Goal: Task Accomplishment & Management: Use online tool/utility

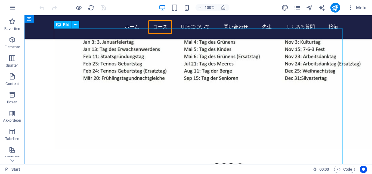
scroll to position [697, 0]
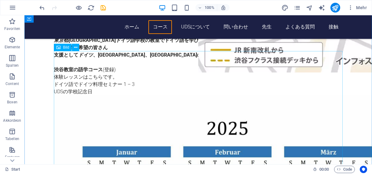
scroll to position [299, 0]
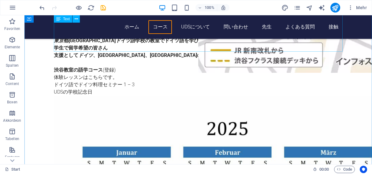
click at [218, 48] on div "ドイツ語学校でレッスン 東京の[GEOGRAPHIC_DATA]でドイツ語を学ぶ！ 2025年秋学期　期間：2025年08月18日～2025年11月01 20…" at bounding box center [198, 21] width 289 height 148
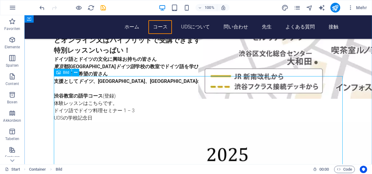
scroll to position [272, 0]
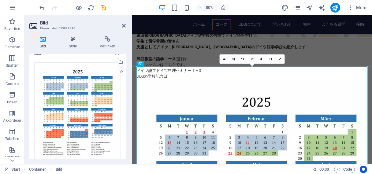
scroll to position [0, 0]
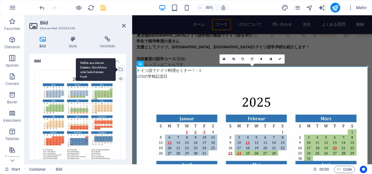
click at [121, 68] on div "Wähle aus deinen Dateien, Stockfotos oder lade Dateien hoch" at bounding box center [120, 69] width 9 height 9
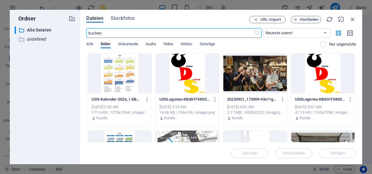
scroll to position [608, 0]
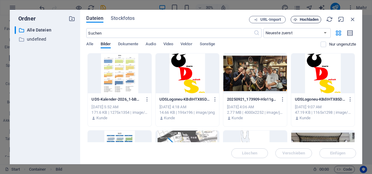
click at [307, 19] on span "Hochladen" at bounding box center [309, 20] width 19 height 4
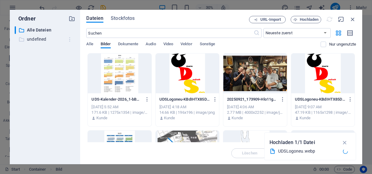
scroll to position [298, 0]
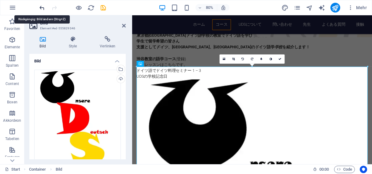
click at [43, 7] on icon "undo" at bounding box center [42, 7] width 7 height 7
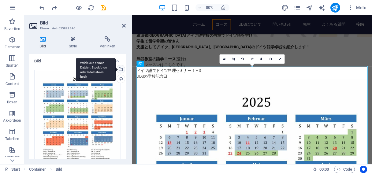
click at [120, 69] on div "Wähle aus deinen Dateien, Stockfotos oder lade Dateien hoch" at bounding box center [120, 69] width 9 height 9
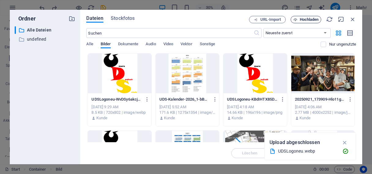
click at [306, 19] on span "Hochladen" at bounding box center [309, 20] width 19 height 4
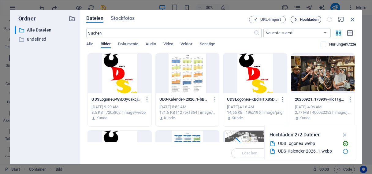
scroll to position [298, 0]
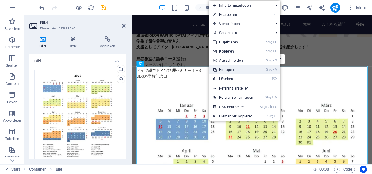
click at [225, 70] on link "Strg V Einfügen" at bounding box center [233, 69] width 48 height 9
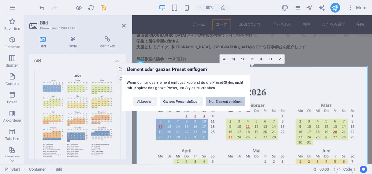
click at [224, 101] on button "Nur Element einfügen" at bounding box center [226, 101] width 40 height 9
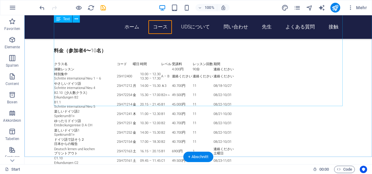
scroll to position [716, 0]
click at [264, 77] on div "料金（参加者4〜 10 名） クラス名 コード 曜日 時間 レベル 受講料 レッスン回数 期間 体験レッスン 4.000円 90分 連絡ください 特別集中 S…" at bounding box center [198, 129] width 289 height 165
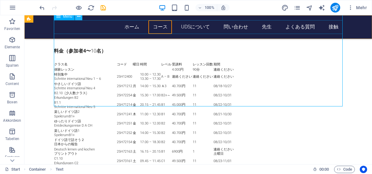
click at [80, 17] on icon at bounding box center [78, 16] width 3 height 6
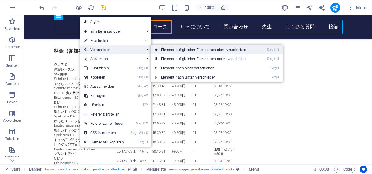
click at [186, 49] on link "Strg ⇧ ⬆ Element auf gleicher Ebene nach oben verschieben" at bounding box center [205, 49] width 109 height 9
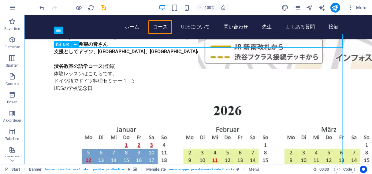
scroll to position [302, 0]
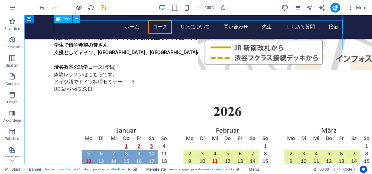
click at [195, 44] on div "ドイツ語学校でレッスン 東京の[GEOGRAPHIC_DATA]でドイツ語を学ぶ！ 2025年秋学期　期間：2025年08月18日～2025年11月01 20…" at bounding box center [198, 19] width 289 height 148
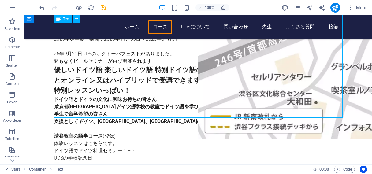
scroll to position [233, 0]
click at [99, 115] on div "ドイツ語学校でレッスン 東京の[GEOGRAPHIC_DATA]でドイツ語を学ぶ！ 2025年秋学期　期間：2025年08月18日～2025年11月01 20…" at bounding box center [198, 88] width 289 height 148
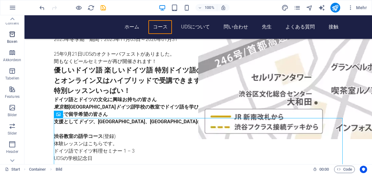
scroll to position [62, 0]
click at [10, 110] on span "Bilder" at bounding box center [12, 109] width 24 height 15
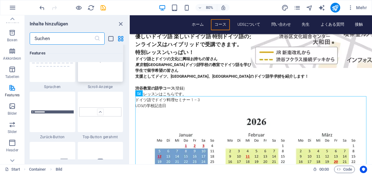
scroll to position [2856, 0]
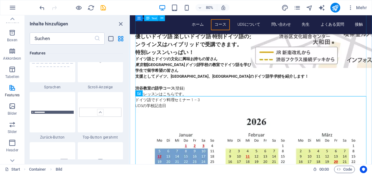
click at [254, 113] on div "ドイツ語学校でレッスン 東京の[GEOGRAPHIC_DATA]でドイツ語を学ぶ！ 2025年秋学期　期間：2025年08月18日～2025年11月01 20…" at bounding box center [281, 59] width 289 height 147
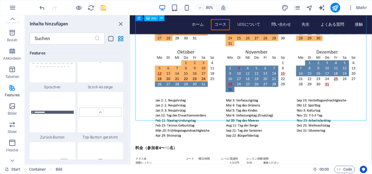
click at [225, 132] on figure at bounding box center [281, 17] width 289 height 322
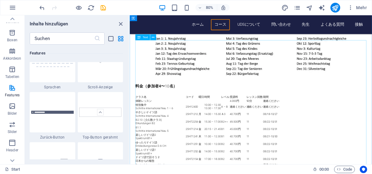
scroll to position [614, 0]
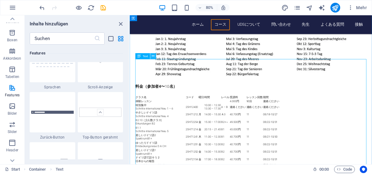
click at [153, 55] on icon at bounding box center [153, 56] width 3 height 5
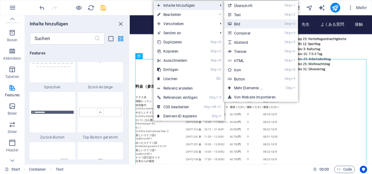
click at [239, 24] on link "Strg 3 Bild" at bounding box center [249, 23] width 51 height 9
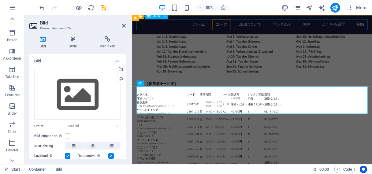
scroll to position [745, 0]
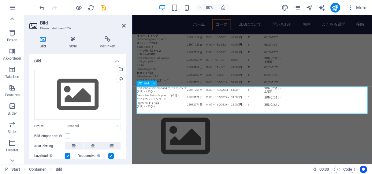
click at [166, 132] on figure at bounding box center [282, 166] width 289 height 69
click at [154, 84] on icon at bounding box center [154, 83] width 3 height 5
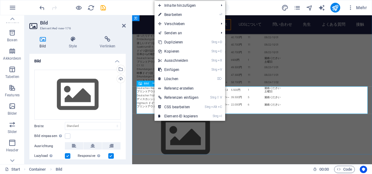
click at [152, 132] on figure at bounding box center [282, 166] width 289 height 69
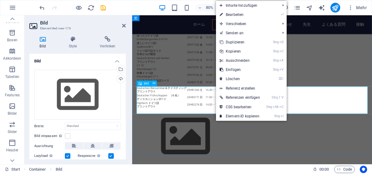
click at [207, 132] on figure at bounding box center [282, 166] width 289 height 69
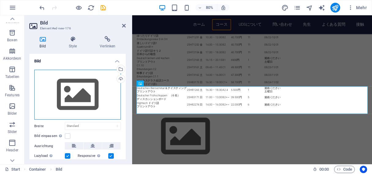
click at [81, 94] on div "Ziehe Dateien zum Hochladen hierher oder klicke hier, um aus Dateien oder koste…" at bounding box center [77, 95] width 87 height 50
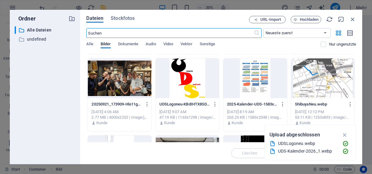
scroll to position [74, 0]
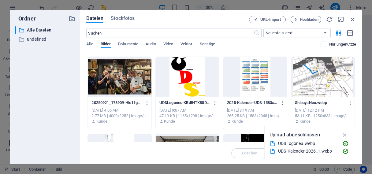
click at [254, 71] on div at bounding box center [254, 77] width 63 height 40
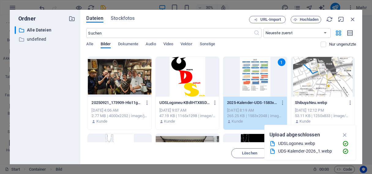
click at [263, 80] on div "1" at bounding box center [254, 77] width 63 height 40
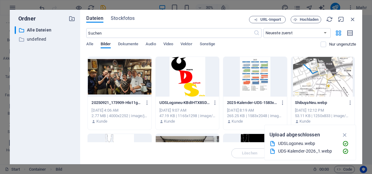
click at [263, 80] on div at bounding box center [254, 77] width 63 height 40
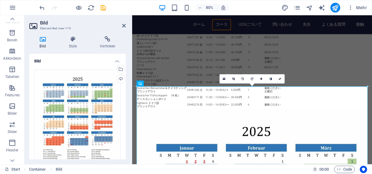
click at [91, 62] on h4 "Bild" at bounding box center [77, 59] width 96 height 11
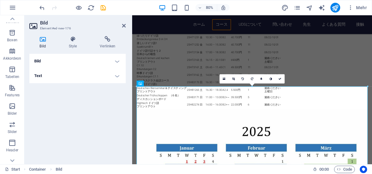
click at [91, 62] on h4 "Bild" at bounding box center [77, 61] width 96 height 15
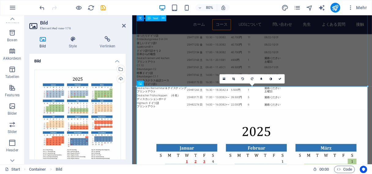
click at [372, 73] on div "料金（参加者4〜 10 名） クラス名 コード 曜日 時間 レベル 受講料 レッスン回数 期間 体験レッスン 4.000円 90分 連絡ください 特別集中 S…" at bounding box center [282, 49] width 289 height 165
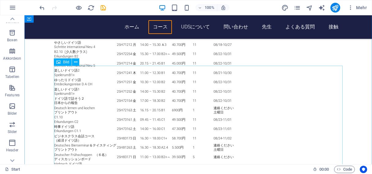
scroll to position [758, 0]
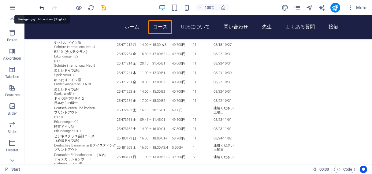
click at [42, 8] on icon "undo" at bounding box center [42, 7] width 7 height 7
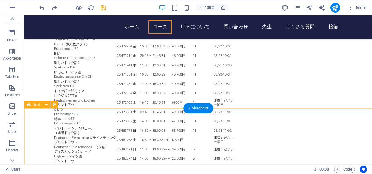
scroll to position [770, 0]
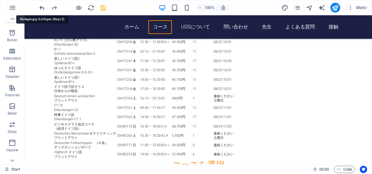
click at [42, 7] on icon "undo" at bounding box center [42, 7] width 7 height 7
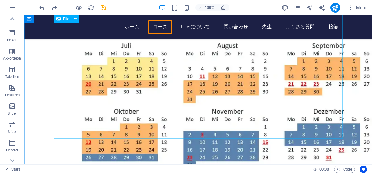
scroll to position [518, 0]
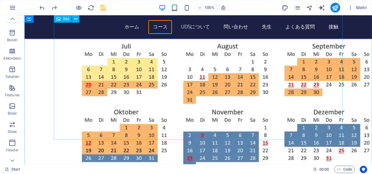
click at [179, 112] on figure at bounding box center [198, 61] width 289 height 369
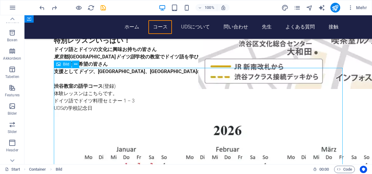
scroll to position [283, 0]
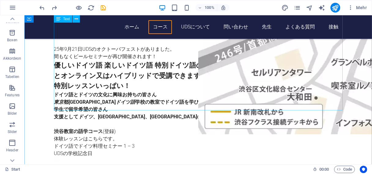
scroll to position [241, 0]
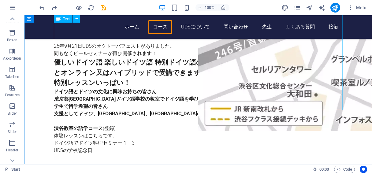
click at [97, 107] on div "ドイツ語学校でレッスン 東京の[GEOGRAPHIC_DATA]でドイツ語を学ぶ！ 2025年秋学期　期間：2025年08月18日～2025年11月01 20…" at bounding box center [198, 80] width 289 height 148
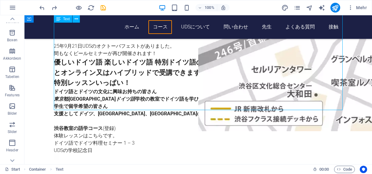
click at [97, 107] on div "ドイツ語学校でレッスン 東京の[GEOGRAPHIC_DATA]でドイツ語を学ぶ！ 2025年秋学期　期間：2025年08月18日～2025年11月01 20…" at bounding box center [198, 80] width 289 height 148
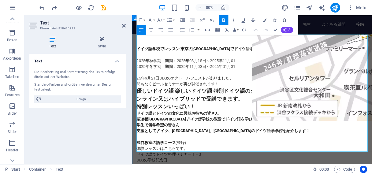
scroll to position [194, 0]
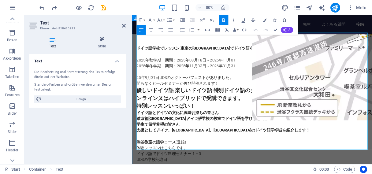
click at [182, 174] on p "学生で留学希望の皆さん　 支援として [GEOGRAPHIC_DATA] 、[GEOGRAPHIC_DATA]、[GEOGRAPHIC_DATA]のドイツ語学…" at bounding box center [282, 173] width 289 height 51
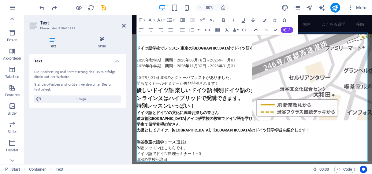
click at [94, 135] on div "Text Die Bearbeitung und Formatierung des Texts erfolgt direkt auf der Website.…" at bounding box center [77, 107] width 96 height 106
click at [359, 33] on nav "ホーム コース UDSについて 問い合わせ 先生 よくある質問 接触" at bounding box center [282, 27] width 289 height 14
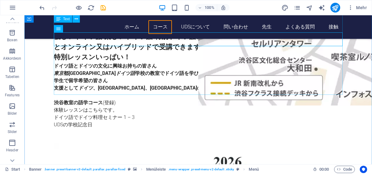
scroll to position [266, 0]
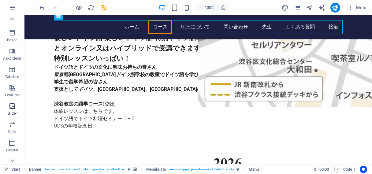
click at [13, 106] on icon "button" at bounding box center [12, 105] width 7 height 7
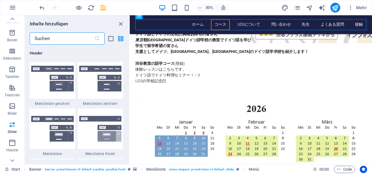
scroll to position [3688, 0]
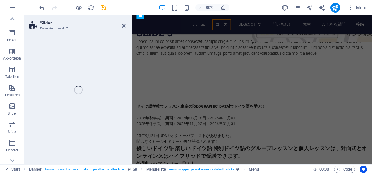
scroll to position [148, 0]
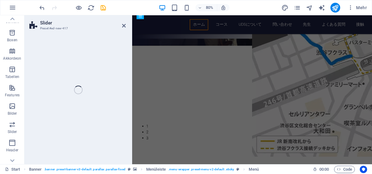
select select "rem"
select select "px"
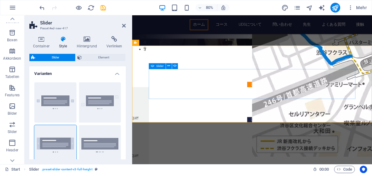
click at [288, 143] on button "Content Slider" at bounding box center [282, 146] width 12 height 7
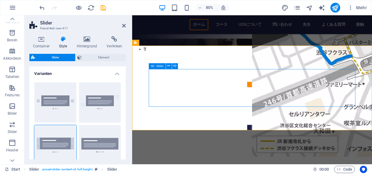
click at [288, 152] on button "Content Slider" at bounding box center [282, 155] width 12 height 7
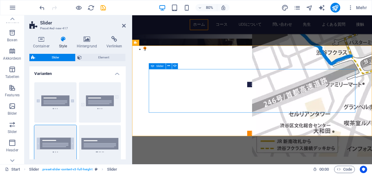
click at [276, 105] on button "Content Slider" at bounding box center [282, 102] width 12 height 7
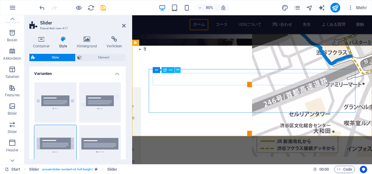
click at [177, 71] on icon at bounding box center [178, 69] width 3 height 5
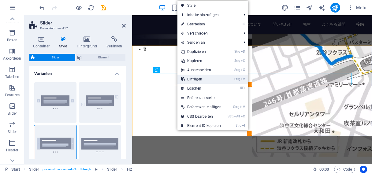
click at [194, 80] on link "Strg V Einfügen" at bounding box center [201, 79] width 48 height 9
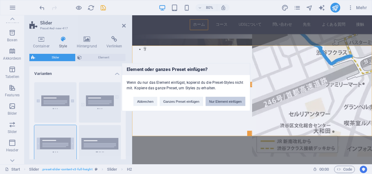
click at [223, 102] on button "Nur Element einfügen" at bounding box center [226, 101] width 40 height 9
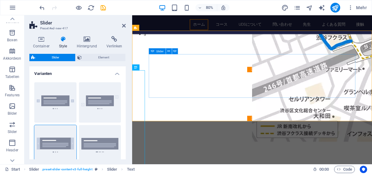
scroll to position [167, 0]
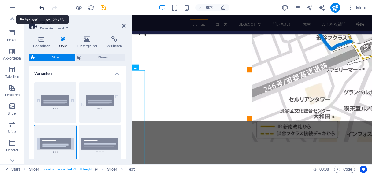
click at [41, 5] on icon "undo" at bounding box center [42, 7] width 7 height 7
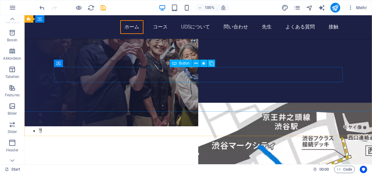
scroll to position [38, 0]
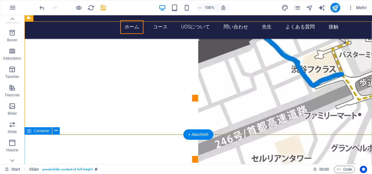
scroll to position [152, 0]
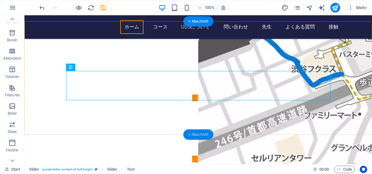
click at [198, 135] on div "+ Abschnitt" at bounding box center [198, 134] width 30 height 10
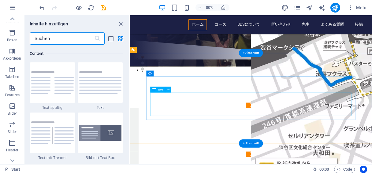
scroll to position [118, 0]
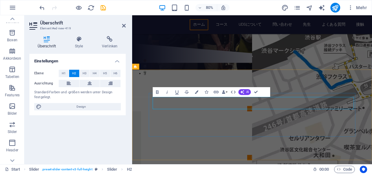
scroll to position [62, 0]
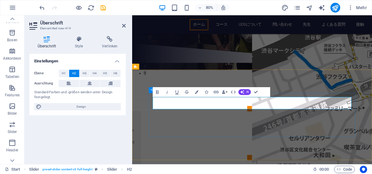
click at [225, 92] on icon "button" at bounding box center [223, 92] width 3 height 3
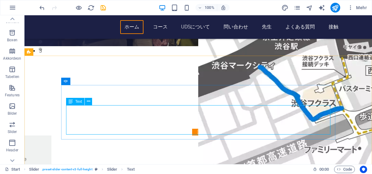
click at [70, 103] on icon at bounding box center [71, 101] width 4 height 7
click at [88, 102] on icon at bounding box center [88, 101] width 3 height 6
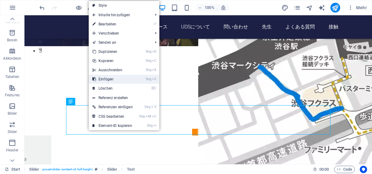
click at [108, 79] on link "Strg V Einfügen" at bounding box center [113, 79] width 48 height 9
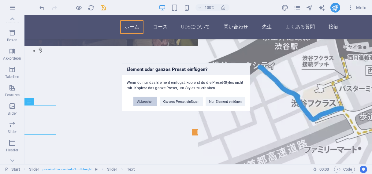
click at [148, 102] on button "Abbrechen" at bounding box center [145, 101] width 24 height 9
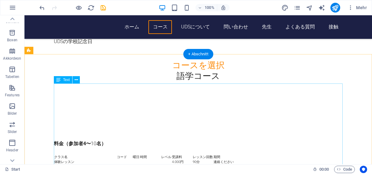
scroll to position [475, 0]
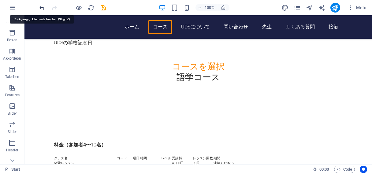
click at [42, 7] on icon "undo" at bounding box center [42, 7] width 7 height 7
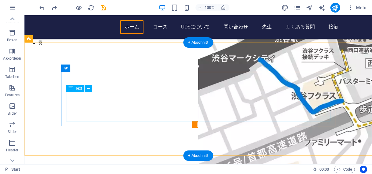
scroll to position [123, 0]
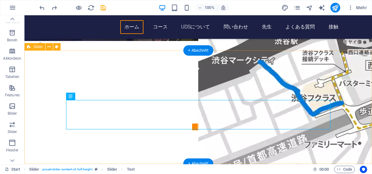
click at [58, 99] on div "Slide 3 Lorem ipsum dolor sit amet, consectetur adipisicing elit. Id, ipsum, qu…" at bounding box center [198, 157] width 348 height 127
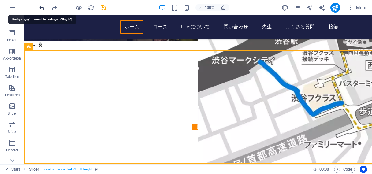
click at [41, 8] on icon "undo" at bounding box center [42, 7] width 7 height 7
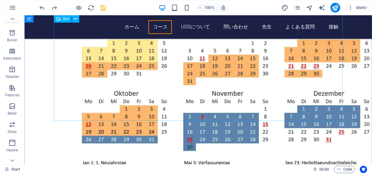
scroll to position [552, 0]
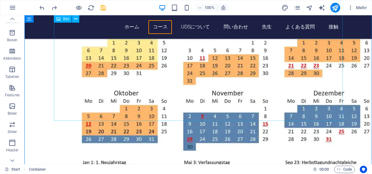
click at [329, 107] on figure at bounding box center [198, 42] width 289 height 369
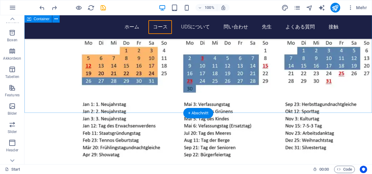
scroll to position [609, 0]
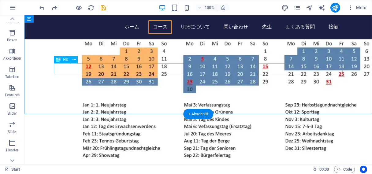
click at [207, 169] on div "コースを選択" at bounding box center [198, 174] width 289 height 11
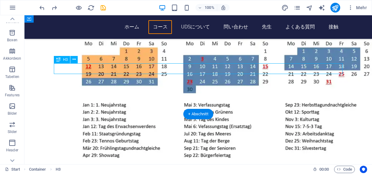
click at [207, 169] on div "コースを選択" at bounding box center [198, 174] width 289 height 11
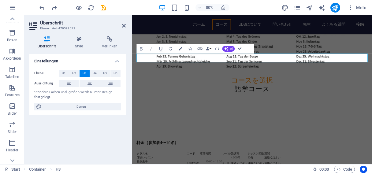
click at [200, 49] on icon "button" at bounding box center [200, 48] width 5 height 2
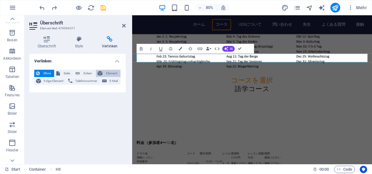
click at [111, 74] on span "Element" at bounding box center [111, 73] width 14 height 7
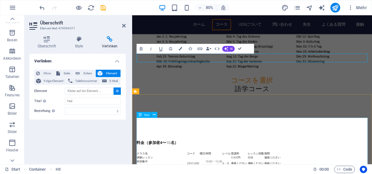
type input "#ed-918435994"
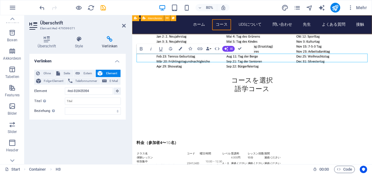
click at [271, 17] on div "ホーム コース UDSについて 問い合わせ 先生 よくある質問 接触" at bounding box center [282, 27] width 300 height 24
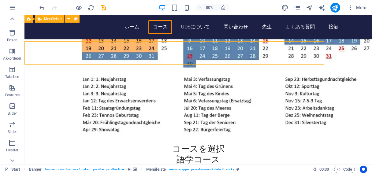
scroll to position [609, 0]
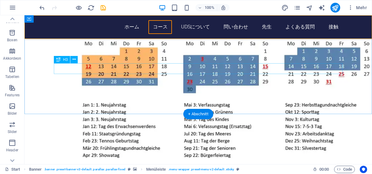
click at [198, 169] on div "コースを選択" at bounding box center [198, 174] width 289 height 11
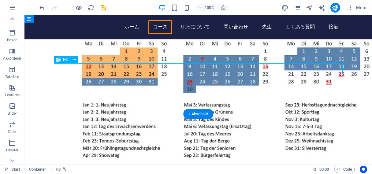
click at [198, 169] on div "コースを選択" at bounding box center [198, 174] width 289 height 11
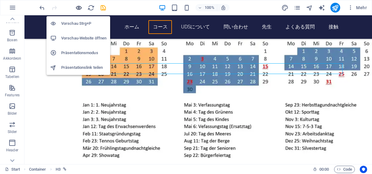
click at [77, 7] on icon "button" at bounding box center [78, 7] width 7 height 7
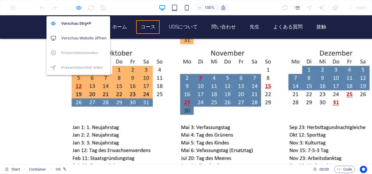
scroll to position [610, 0]
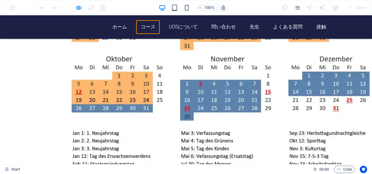
scroll to position [604, 0]
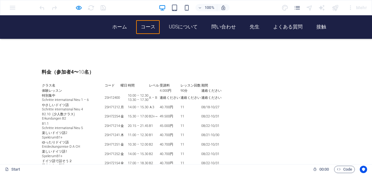
scroll to position [816, 0]
click at [233, 27] on link "問い合わせ" at bounding box center [223, 27] width 33 height 14
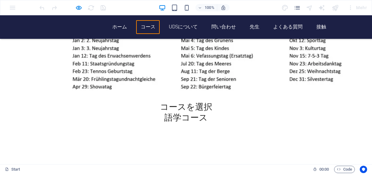
scroll to position [704, 0]
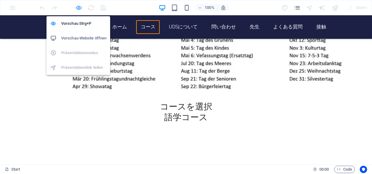
click at [79, 6] on icon "button" at bounding box center [78, 7] width 7 height 7
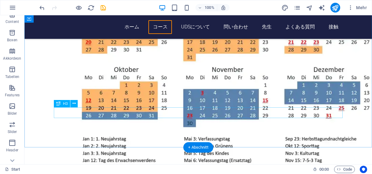
scroll to position [573, 0]
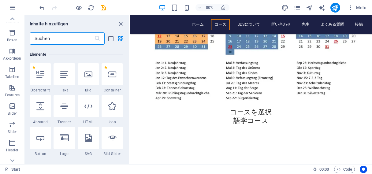
scroll to position [65, 0]
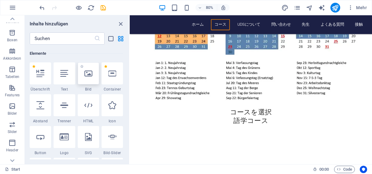
click at [88, 79] on div at bounding box center [88, 73] width 21 height 22
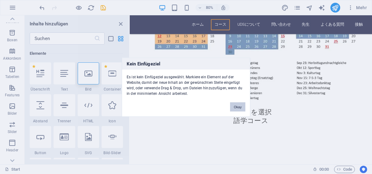
click at [238, 107] on button "Okay" at bounding box center [237, 106] width 15 height 9
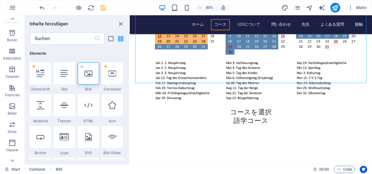
click at [90, 76] on icon at bounding box center [88, 73] width 8 height 8
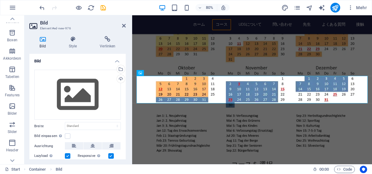
scroll to position [139, 0]
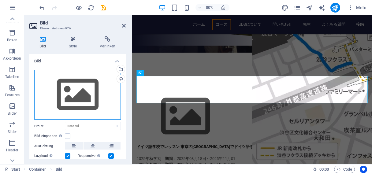
click at [85, 96] on div "Ziehe Dateien zum Hochladen hierher oder klicke hier, um aus Dateien oder koste…" at bounding box center [77, 95] width 87 height 50
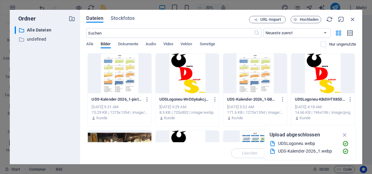
click at [253, 139] on div at bounding box center [254, 151] width 63 height 40
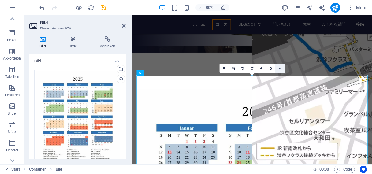
click at [279, 68] on icon at bounding box center [279, 68] width 3 height 3
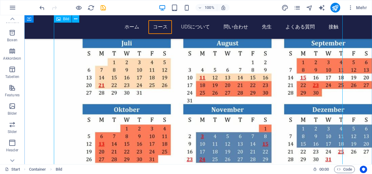
scroll to position [393, 0]
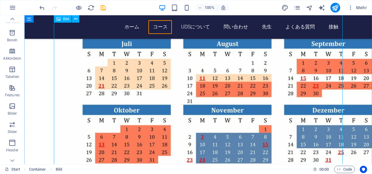
click at [236, 103] on figure at bounding box center [198, 79] width 289 height 450
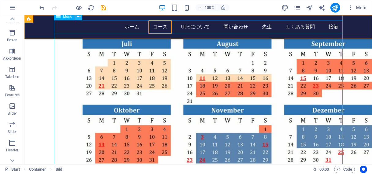
click at [78, 17] on icon at bounding box center [78, 16] width 3 height 6
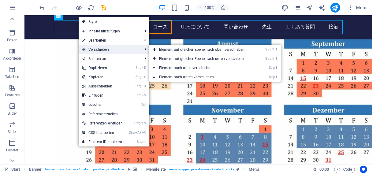
click at [98, 48] on span "Verschieben" at bounding box center [109, 49] width 61 height 9
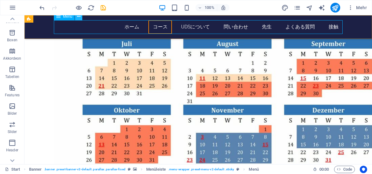
click at [78, 18] on icon at bounding box center [78, 16] width 3 height 6
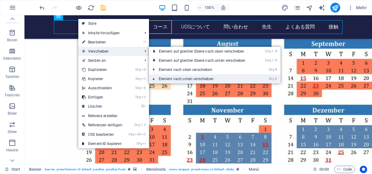
click at [178, 80] on link "Strg ⬇ Element nach unten verschieben" at bounding box center [203, 78] width 109 height 9
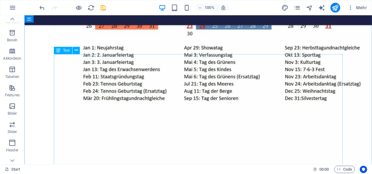
scroll to position [513, 0]
click at [76, 50] on icon at bounding box center [76, 50] width 3 height 6
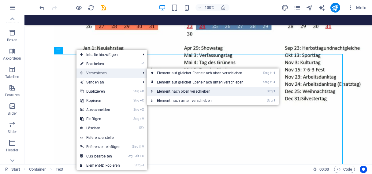
click at [171, 91] on link "Strg ⬆ Element nach oben verschieben" at bounding box center [201, 91] width 109 height 9
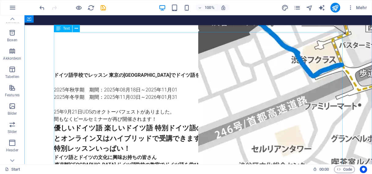
scroll to position [161, 0]
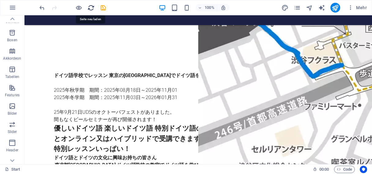
click at [90, 7] on icon "reload" at bounding box center [90, 7] width 7 height 7
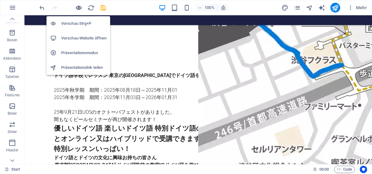
click at [79, 7] on icon "button" at bounding box center [78, 7] width 7 height 7
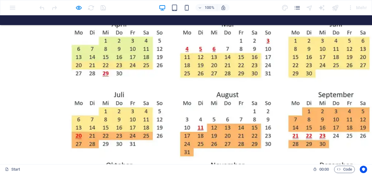
scroll to position [965, 0]
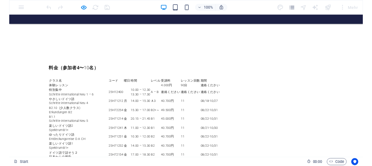
scroll to position [1285, 0]
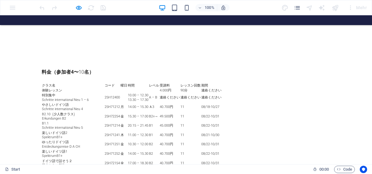
drag, startPoint x: 127, startPoint y: 80, endPoint x: 84, endPoint y: 64, distance: 45.8
copy span "コースで言葉の壁を乗り越えよう"
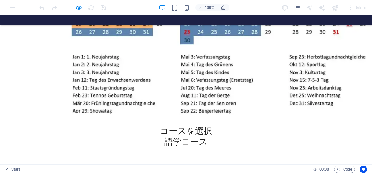
drag, startPoint x: 52, startPoint y: 65, endPoint x: 163, endPoint y: 120, distance: 124.1
copy p "最高品質 お客様のメッセージに合わせた的確な専門翻訳 迅速かつ時間厳守 妥協のない納期厳守 パーソナライズされたサービス カスタマイズされたソリューションとア…"
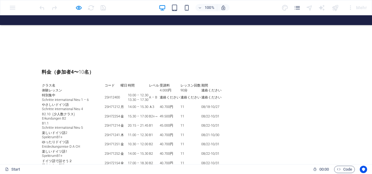
drag, startPoint x: 116, startPoint y: 64, endPoint x: 140, endPoint y: 107, distance: 49.6
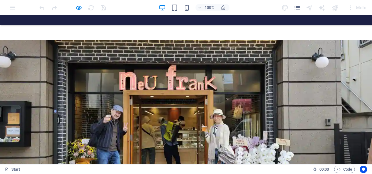
scroll to position [1765, 0]
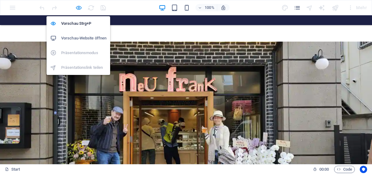
click at [78, 6] on icon "button" at bounding box center [78, 7] width 7 height 7
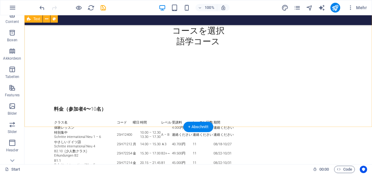
scroll to position [1193, 0]
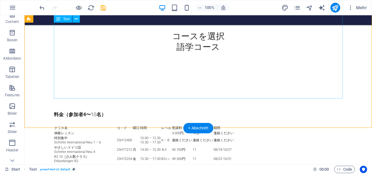
scroll to position [1183, 0]
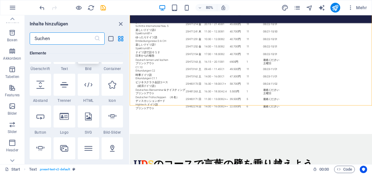
scroll to position [86, 0]
click at [42, 119] on icon at bounding box center [40, 116] width 8 height 8
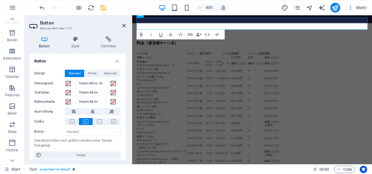
scroll to position [62, 0]
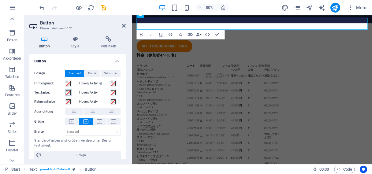
click at [69, 93] on span at bounding box center [68, 92] width 5 height 5
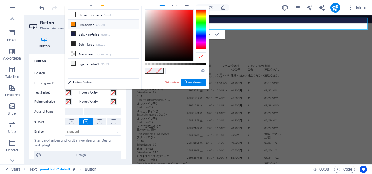
click at [90, 23] on li "Primärfarbe #fc8703" at bounding box center [103, 25] width 70 height 10
type input "#fc8703"
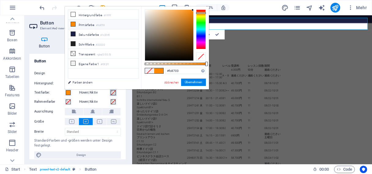
click at [113, 92] on span at bounding box center [113, 92] width 5 height 5
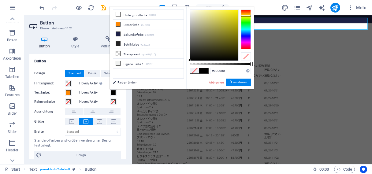
click at [244, 16] on div at bounding box center [246, 29] width 10 height 40
click at [243, 80] on button "Übernehmen" at bounding box center [238, 82] width 25 height 7
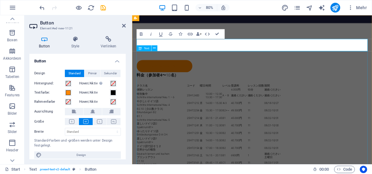
scroll to position [1107, 0]
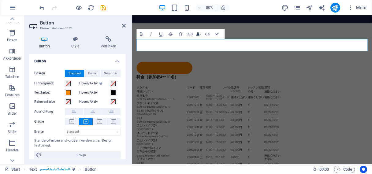
click at [197, 34] on icon "button" at bounding box center [197, 33] width 3 height 3
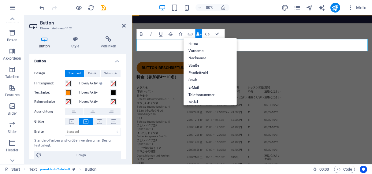
click at [170, 73] on link "Button-Beschriftung" at bounding box center [173, 80] width 70 height 15
click at [199, 32] on button "Data Bindings" at bounding box center [198, 34] width 7 height 10
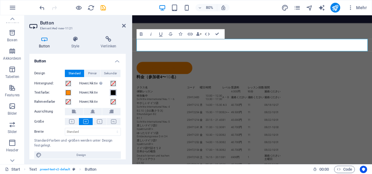
click at [113, 92] on span at bounding box center [113, 92] width 5 height 5
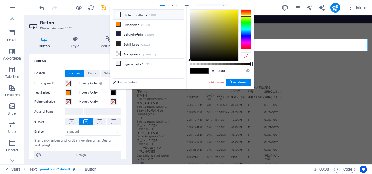
click at [117, 13] on icon at bounding box center [118, 14] width 4 height 4
type input "#ffffff"
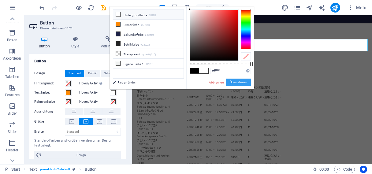
click at [239, 82] on button "Übernehmen" at bounding box center [238, 82] width 25 height 7
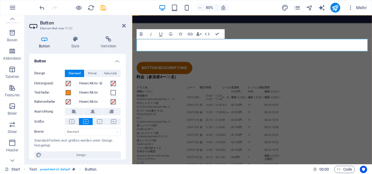
click at [174, 73] on link "Button-Beschriftung" at bounding box center [173, 80] width 70 height 15
click at [180, 73] on link "Button-Beschriftung" at bounding box center [173, 80] width 70 height 15
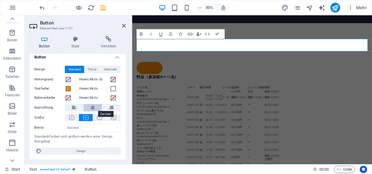
click at [93, 107] on icon at bounding box center [93, 107] width 4 height 7
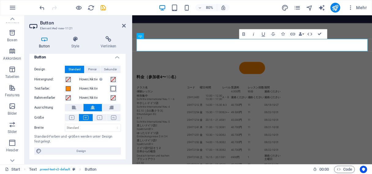
click at [113, 88] on span at bounding box center [113, 88] width 5 height 5
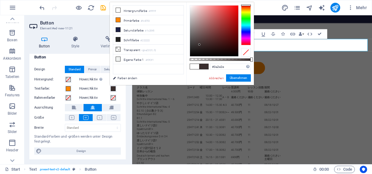
click at [199, 45] on div at bounding box center [214, 31] width 48 height 51
click at [236, 77] on button "Übernehmen" at bounding box center [238, 77] width 25 height 7
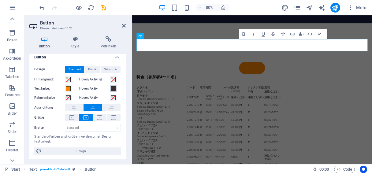
click at [112, 88] on span at bounding box center [113, 88] width 5 height 5
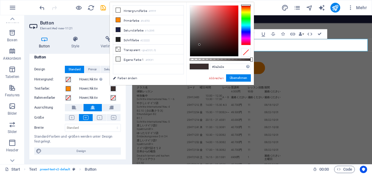
type input "#3d3131"
click at [199, 44] on div at bounding box center [199, 44] width 2 height 2
click at [238, 77] on button "Übernehmen" at bounding box center [238, 77] width 25 height 7
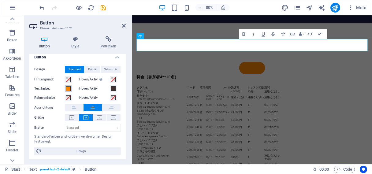
click at [68, 89] on span at bounding box center [68, 88] width 5 height 5
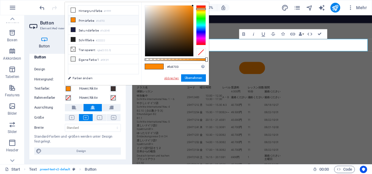
click at [171, 78] on link "Abbrechen" at bounding box center [172, 78] width 16 height 5
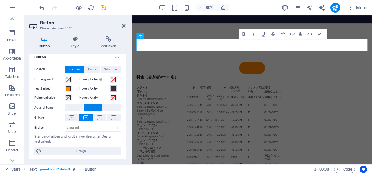
click at [113, 89] on span at bounding box center [113, 88] width 5 height 5
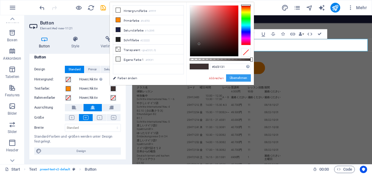
click at [239, 78] on button "Übernehmen" at bounding box center [238, 77] width 25 height 7
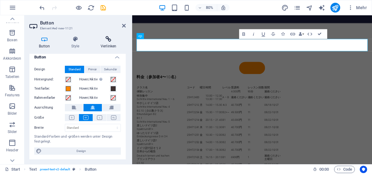
click at [109, 39] on icon at bounding box center [108, 39] width 35 height 6
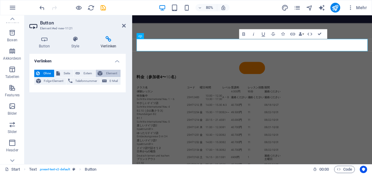
click at [111, 73] on span "Element" at bounding box center [111, 73] width 14 height 7
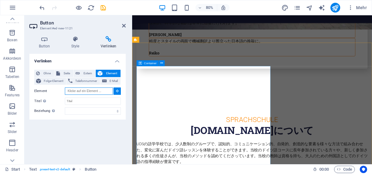
scroll to position [1903, 0]
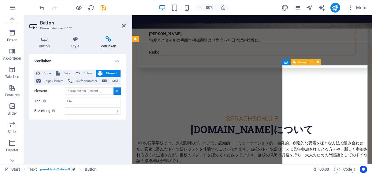
type input "#ed-479599512"
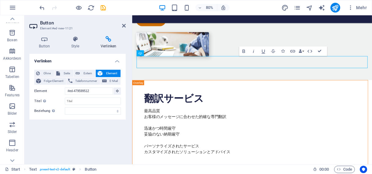
scroll to position [993, 0]
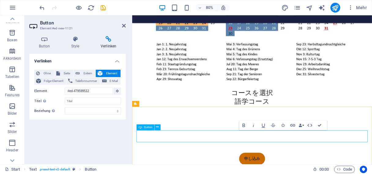
click at [46, 41] on icon at bounding box center [44, 39] width 30 height 6
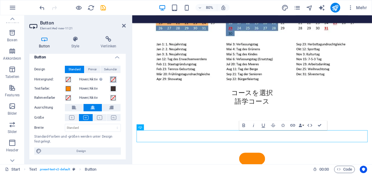
click at [112, 80] on span at bounding box center [113, 79] width 5 height 5
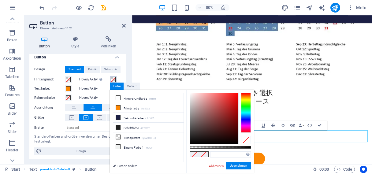
type input "#f01515"
click at [234, 96] on div at bounding box center [214, 118] width 48 height 51
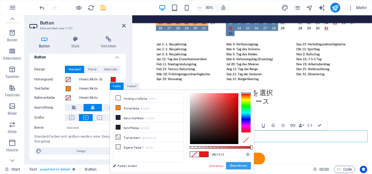
click at [238, 167] on button "Übernehmen" at bounding box center [238, 165] width 25 height 7
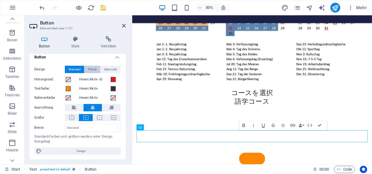
click at [92, 69] on span "Primär" at bounding box center [92, 69] width 9 height 7
click at [75, 68] on span "Standard" at bounding box center [75, 69] width 12 height 7
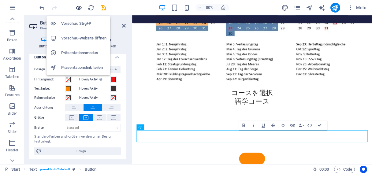
click at [79, 8] on icon "button" at bounding box center [78, 7] width 7 height 7
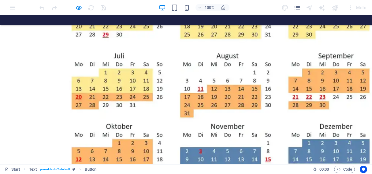
scroll to position [1004, 0]
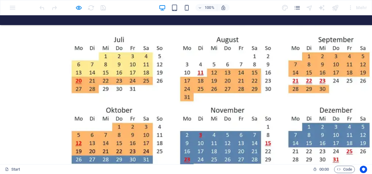
scroll to position [1019, 0]
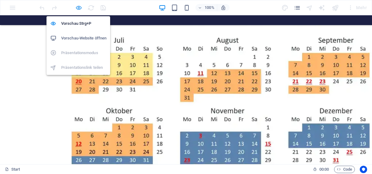
click at [80, 6] on icon "button" at bounding box center [78, 7] width 7 height 7
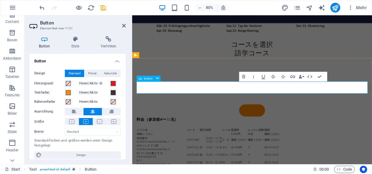
click at [206, 127] on div "申し込み" at bounding box center [282, 134] width 289 height 15
click at [68, 92] on span at bounding box center [68, 92] width 5 height 5
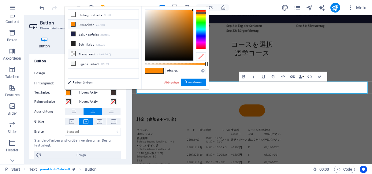
click at [76, 50] on li "Transparent rgba(0,0,0,.0)" at bounding box center [103, 54] width 70 height 10
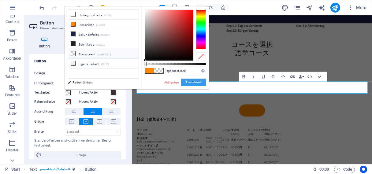
click at [193, 82] on button "Übernehmen" at bounding box center [193, 82] width 25 height 7
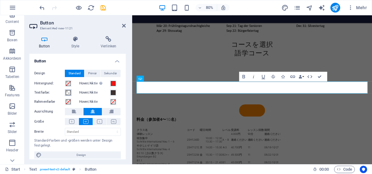
click at [67, 92] on span at bounding box center [68, 92] width 5 height 5
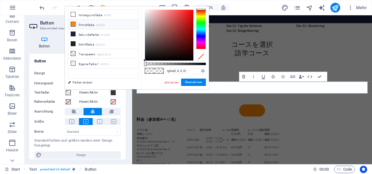
click at [73, 24] on icon at bounding box center [73, 24] width 4 height 4
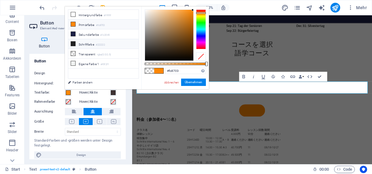
click at [84, 43] on li "Schriftfarbe #222222" at bounding box center [103, 44] width 70 height 10
type input "#222222"
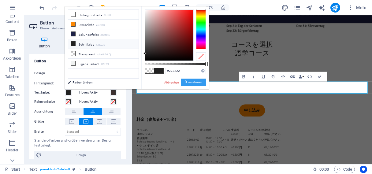
click at [193, 83] on button "Übernehmen" at bounding box center [193, 82] width 25 height 7
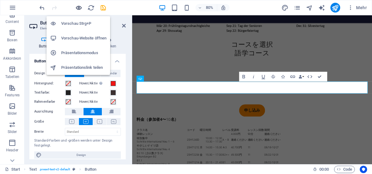
click at [78, 8] on icon "button" at bounding box center [78, 7] width 7 height 7
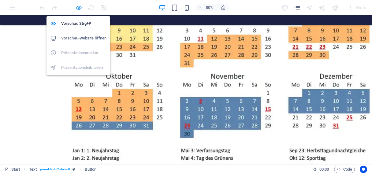
scroll to position [1020, 0]
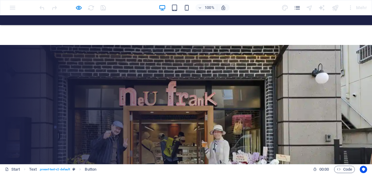
scroll to position [1797, 0]
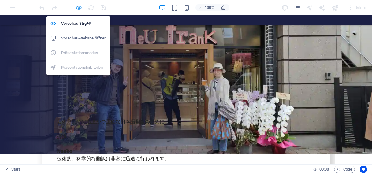
click at [78, 7] on icon "button" at bounding box center [78, 7] width 7 height 7
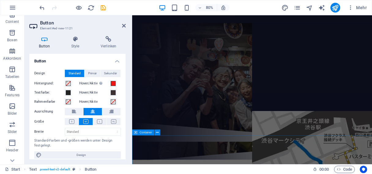
scroll to position [0, 0]
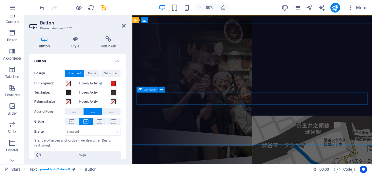
click at [343, 117] on div "コース 登録" at bounding box center [282, 108] width 289 height 34
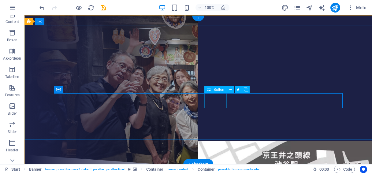
click at [216, 110] on div "登録" at bounding box center [198, 117] width 289 height 15
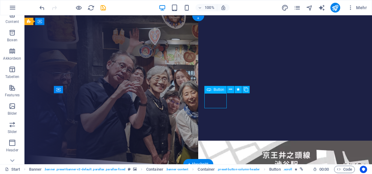
click at [216, 110] on div "登録" at bounding box center [198, 117] width 289 height 15
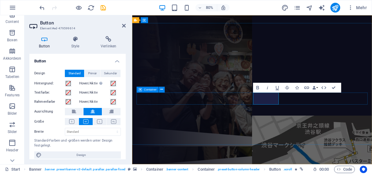
click at [340, 122] on div "コース 申し込み" at bounding box center [282, 108] width 289 height 34
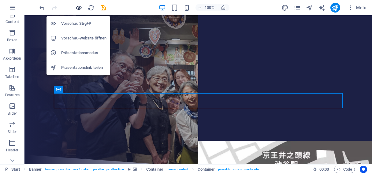
click at [78, 7] on icon "button" at bounding box center [78, 7] width 7 height 7
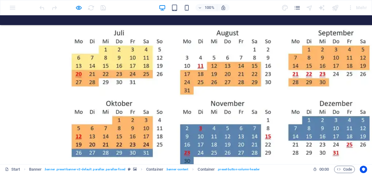
scroll to position [1028, 0]
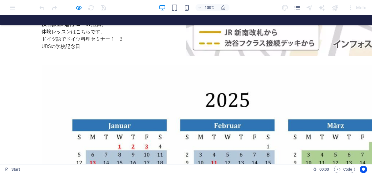
scroll to position [320, 0]
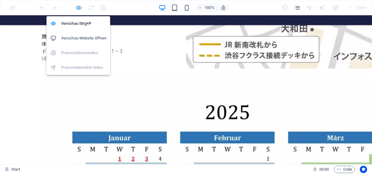
click at [78, 6] on icon "button" at bounding box center [78, 7] width 7 height 7
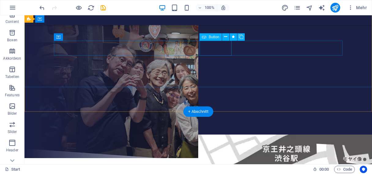
scroll to position [0, 0]
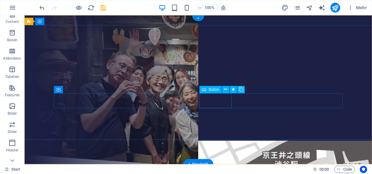
click at [214, 110] on div "申し込み" at bounding box center [198, 117] width 289 height 15
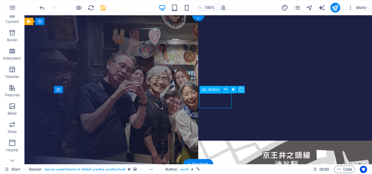
click at [214, 110] on div "申し込み" at bounding box center [198, 117] width 289 height 15
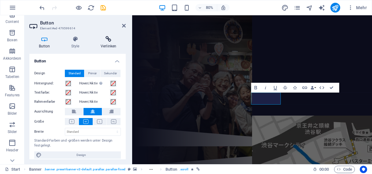
click at [110, 39] on icon at bounding box center [108, 39] width 35 height 6
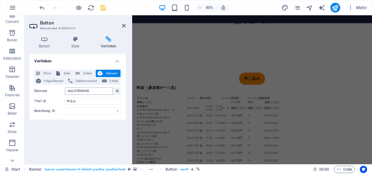
scroll to position [1966, 0]
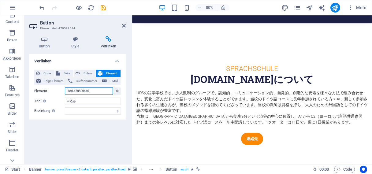
drag, startPoint x: 94, startPoint y: 91, endPoint x: 61, endPoint y: 91, distance: 33.4
click at [65, 91] on input "#ed-479599446" at bounding box center [89, 90] width 48 height 7
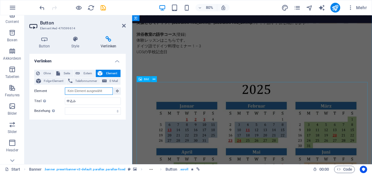
scroll to position [317, 0]
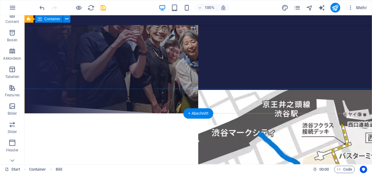
scroll to position [0, 0]
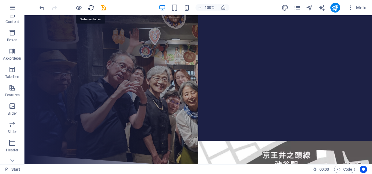
click at [91, 8] on icon "reload" at bounding box center [90, 7] width 7 height 7
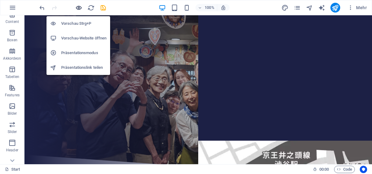
click at [79, 8] on icon "button" at bounding box center [78, 7] width 7 height 7
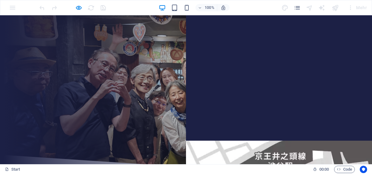
click at [204, 110] on link "カレンダー" at bounding box center [185, 117] width 37 height 15
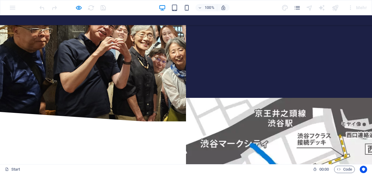
scroll to position [42, 0]
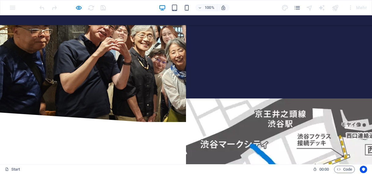
click at [172, 58] on link "コース" at bounding box center [186, 56] width 28 height 15
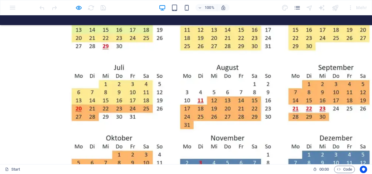
scroll to position [988, 0]
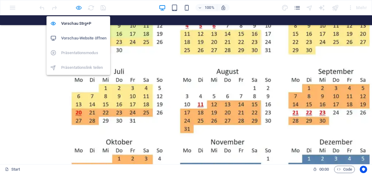
click at [78, 8] on icon "button" at bounding box center [78, 7] width 7 height 7
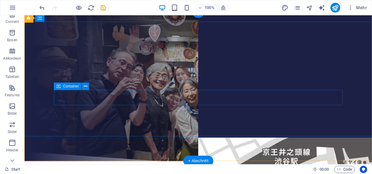
scroll to position [0, 0]
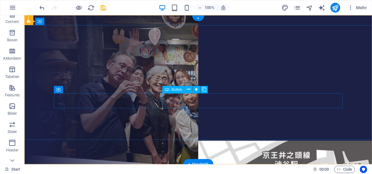
click at [175, 101] on div "コース" at bounding box center [198, 98] width 289 height 15
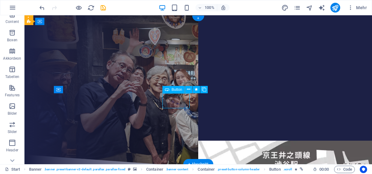
click at [175, 101] on div "コース" at bounding box center [198, 98] width 289 height 15
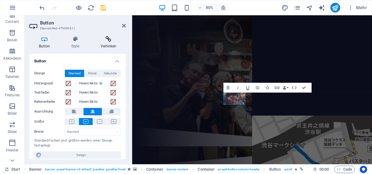
click at [109, 42] on icon at bounding box center [108, 39] width 35 height 6
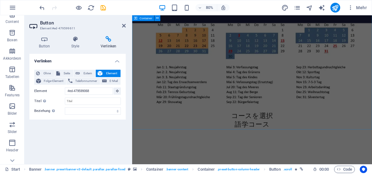
scroll to position [965, 0]
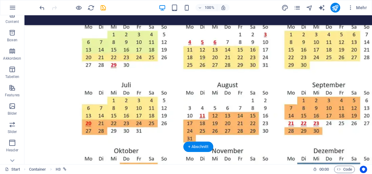
drag, startPoint x: 116, startPoint y: 117, endPoint x: 204, endPoint y: 94, distance: 91.5
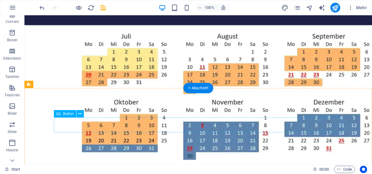
scroll to position [987, 0]
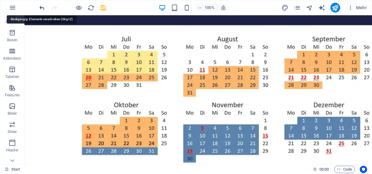
click at [41, 7] on icon "undo" at bounding box center [42, 7] width 7 height 7
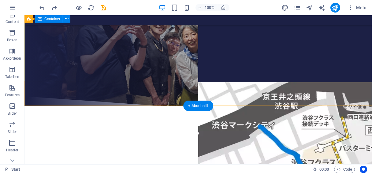
scroll to position [58, 0]
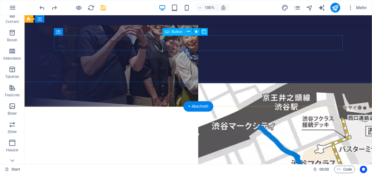
click at [178, 43] on div "コース" at bounding box center [198, 41] width 289 height 15
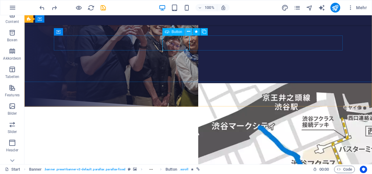
click at [189, 32] on icon at bounding box center [188, 31] width 3 height 6
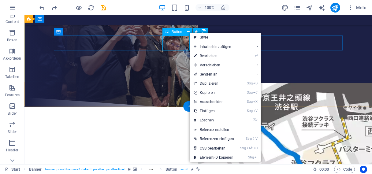
click at [176, 44] on div "コース" at bounding box center [198, 41] width 289 height 15
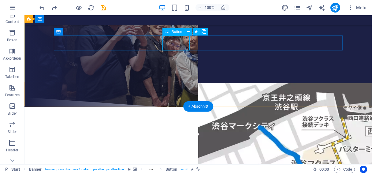
click at [176, 44] on div "コース" at bounding box center [198, 41] width 289 height 15
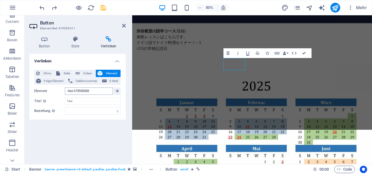
scroll to position [554, 0]
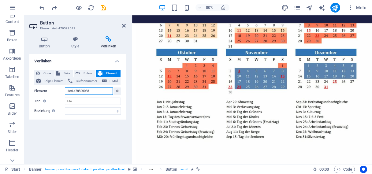
click at [98, 91] on input "#ed-479599068" at bounding box center [89, 90] width 48 height 7
type input "#"
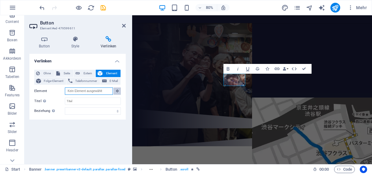
scroll to position [19, 0]
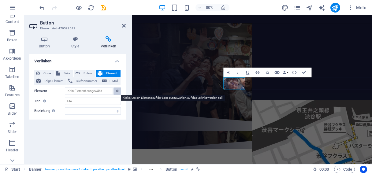
click at [117, 91] on icon at bounding box center [117, 90] width 3 height 3
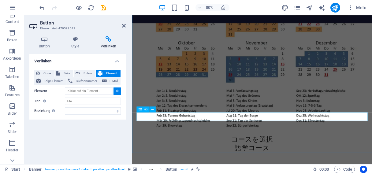
scroll to position [935, 0]
click at [285, 165] on div "コースを選択" at bounding box center [282, 170] width 289 height 11
type input "#ed-479599071"
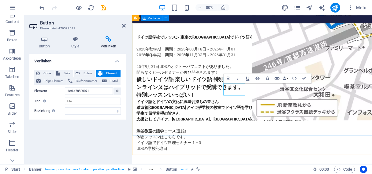
scroll to position [11, 0]
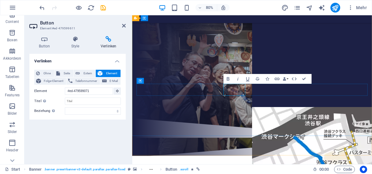
click at [270, 96] on link "コース" at bounding box center [282, 87] width 28 height 15
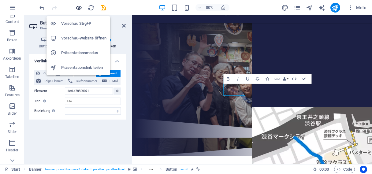
click at [79, 9] on icon "button" at bounding box center [78, 7] width 7 height 7
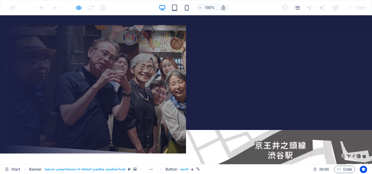
click at [172, 89] on link "コース" at bounding box center [186, 87] width 28 height 15
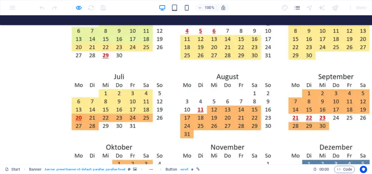
scroll to position [1012, 0]
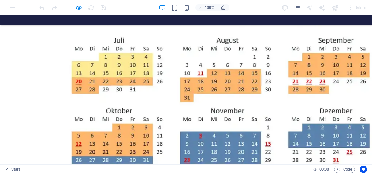
scroll to position [1018, 0]
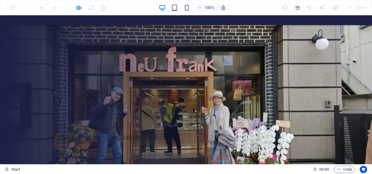
scroll to position [1797, 0]
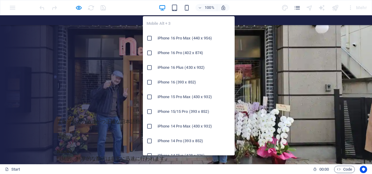
click at [179, 42] on h6 "iPhone 16 Pro Max (440 x 956)" at bounding box center [194, 38] width 73 height 7
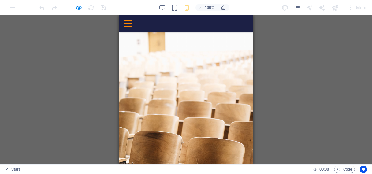
scroll to position [1693, 0]
click at [132, 26] on div at bounding box center [128, 23] width 9 height 7
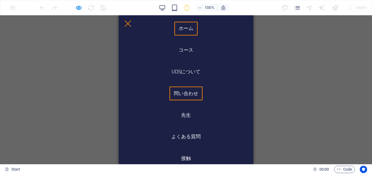
click at [185, 29] on link "ホーム" at bounding box center [186, 29] width 24 height 14
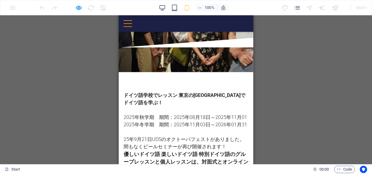
scroll to position [0, 0]
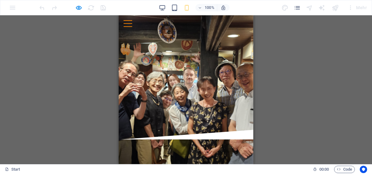
click at [175, 94] on link "コース" at bounding box center [189, 85] width 28 height 15
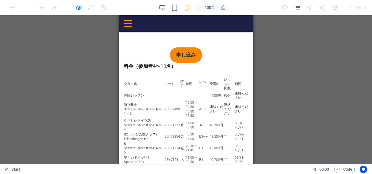
scroll to position [692, 0]
click at [184, 48] on link "申し込み" at bounding box center [186, 55] width 32 height 15
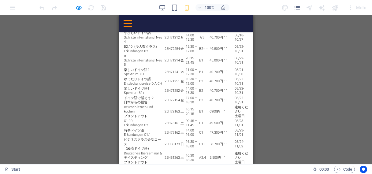
scroll to position [781, 0]
click at [132, 23] on div at bounding box center [128, 23] width 9 height 7
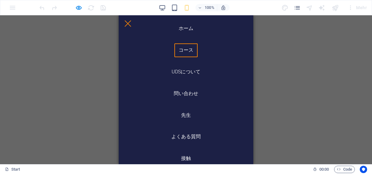
scroll to position [2, 0]
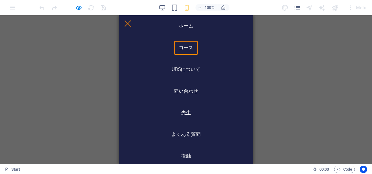
click at [187, 49] on link "コース" at bounding box center [186, 48] width 24 height 14
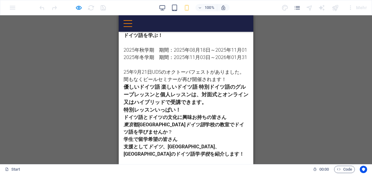
scroll to position [149, 0]
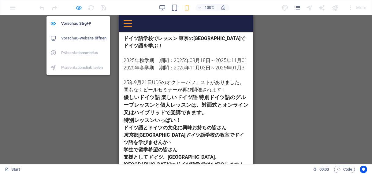
click at [78, 8] on icon "button" at bounding box center [78, 7] width 7 height 7
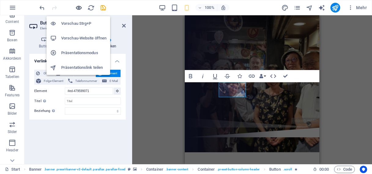
scroll to position [2, 0]
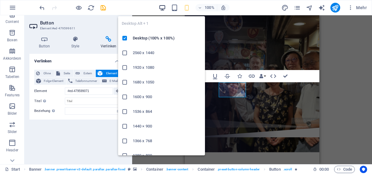
click at [163, 7] on icon "button" at bounding box center [162, 7] width 7 height 7
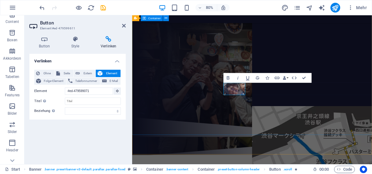
click at [259, 40] on div "ドイツ語学校東京 u d s [DOMAIN_NAME] へようこそ unsere deutsch schule コース カレンダー" at bounding box center [282, 78] width 300 height 130
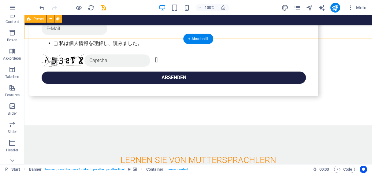
scroll to position [2804, 0]
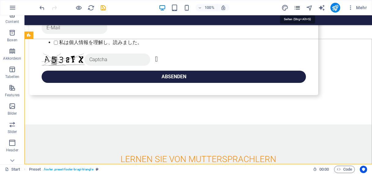
click at [299, 8] on icon "pages" at bounding box center [297, 7] width 7 height 7
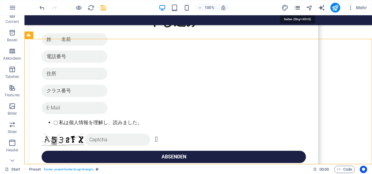
scroll to position [2803, 0]
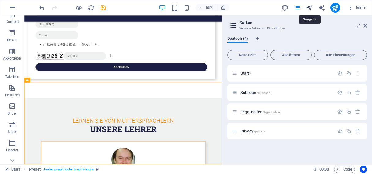
click at [310, 7] on icon "navigator" at bounding box center [309, 7] width 7 height 7
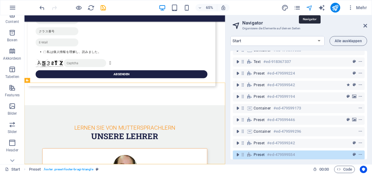
scroll to position [22, 0]
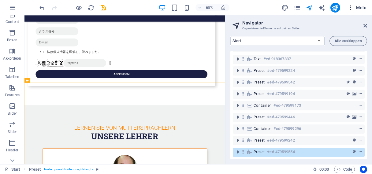
click at [363, 7] on span "Mehr" at bounding box center [357, 8] width 19 height 6
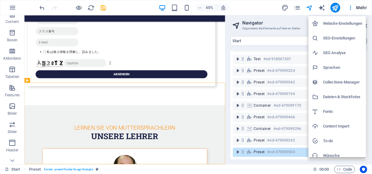
click at [13, 7] on div at bounding box center [186, 87] width 372 height 174
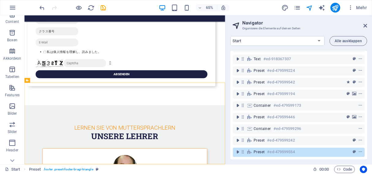
click at [13, 7] on icon "button" at bounding box center [12, 7] width 7 height 7
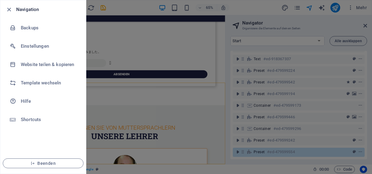
click at [120, 72] on div at bounding box center [186, 87] width 372 height 174
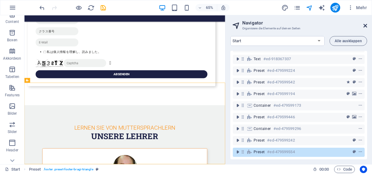
click at [365, 26] on icon at bounding box center [365, 25] width 4 height 5
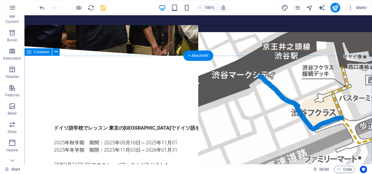
scroll to position [63, 0]
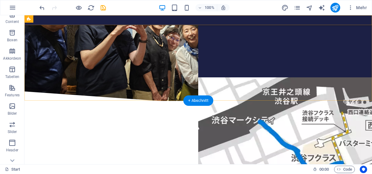
click at [127, 21] on div "ホーム コース UDSについて 問い合わせ 先生 よくある質問 接触" at bounding box center [198, 20] width 348 height 10
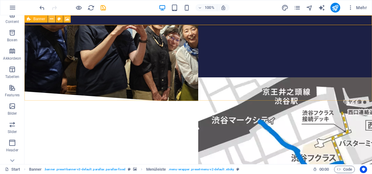
click at [53, 19] on icon at bounding box center [51, 19] width 3 height 6
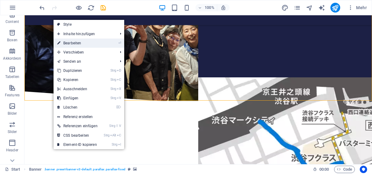
click at [73, 43] on link "⏎ Bearbeiten" at bounding box center [78, 43] width 48 height 9
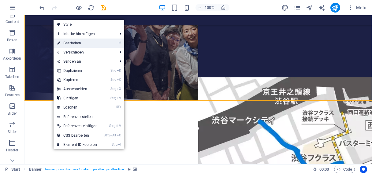
select select "vh"
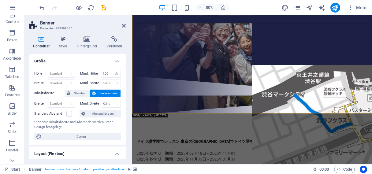
scroll to position [0, 0]
click at [124, 26] on icon at bounding box center [124, 25] width 4 height 5
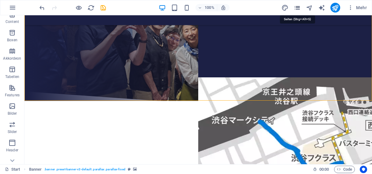
click at [297, 7] on icon "pages" at bounding box center [297, 7] width 7 height 7
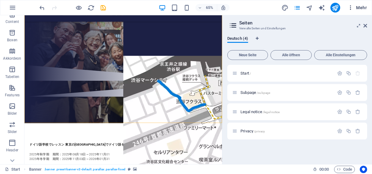
click at [361, 8] on span "Mehr" at bounding box center [357, 8] width 19 height 6
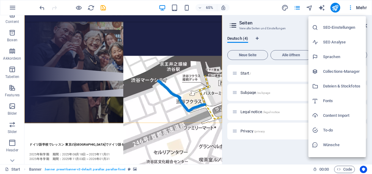
scroll to position [20, 0]
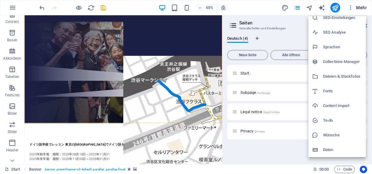
click at [149, 139] on div at bounding box center [186, 87] width 372 height 174
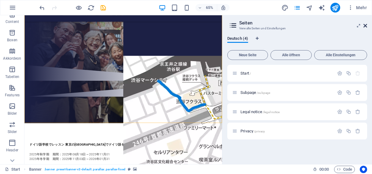
click at [365, 26] on icon at bounding box center [365, 25] width 4 height 5
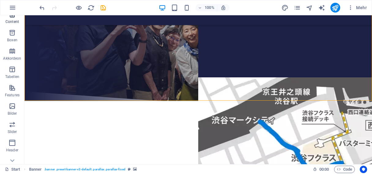
click at [13, 18] on icon "button" at bounding box center [12, 14] width 7 height 7
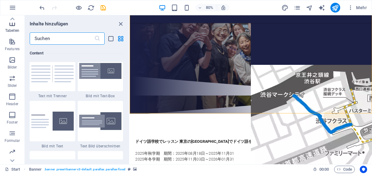
scroll to position [126, 0]
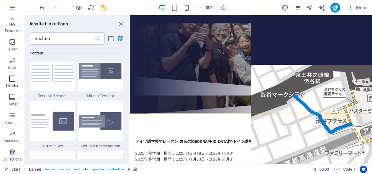
click at [12, 79] on icon "button" at bounding box center [12, 78] width 7 height 7
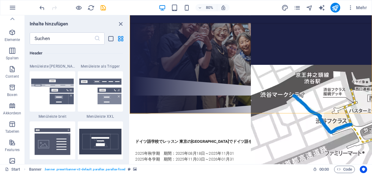
scroll to position [0, 0]
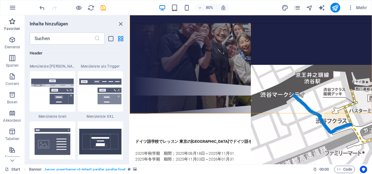
click at [12, 22] on icon "button" at bounding box center [12, 21] width 7 height 7
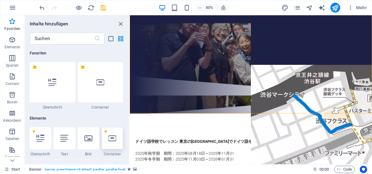
click at [115, 141] on icon at bounding box center [112, 138] width 8 height 8
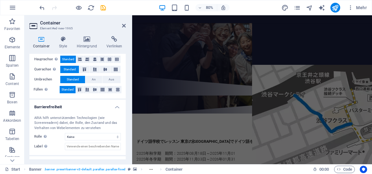
scroll to position [141, 0]
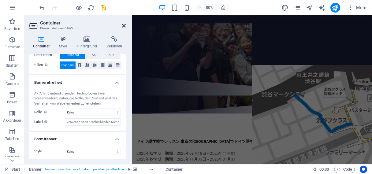
click at [123, 24] on icon at bounding box center [124, 25] width 4 height 5
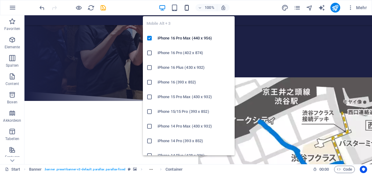
click at [186, 8] on icon "button" at bounding box center [186, 7] width 7 height 7
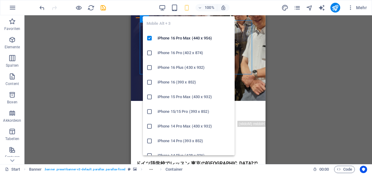
scroll to position [0, 0]
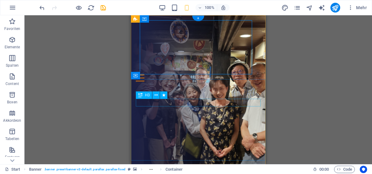
click at [259, 106] on div "ドイツ語学校東京" at bounding box center [198, 109] width 125 height 7
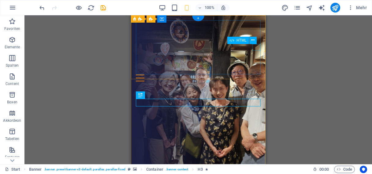
click at [257, 75] on div at bounding box center [198, 78] width 125 height 7
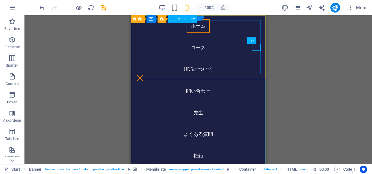
click at [198, 50] on nav "ホーム コース UDSについて 問い合わせ 先生 よくある質問 接触" at bounding box center [198, 89] width 135 height 149
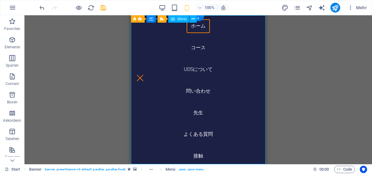
click at [198, 50] on nav "ホーム コース UDSについて 問い合わせ 先生 よくある質問 接触" at bounding box center [198, 89] width 135 height 149
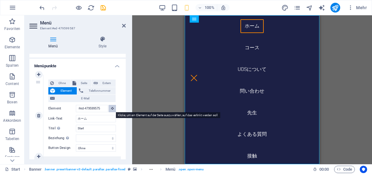
click at [113, 109] on icon at bounding box center [112, 108] width 3 height 3
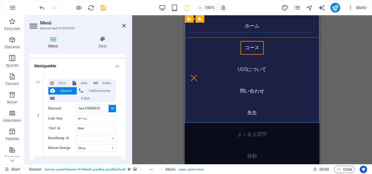
scroll to position [523, 0]
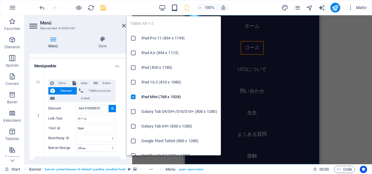
click at [176, 7] on icon "button" at bounding box center [174, 7] width 7 height 7
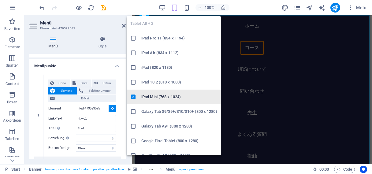
click at [162, 96] on h6 "iPad Mini (768 x 1024)" at bounding box center [179, 96] width 76 height 7
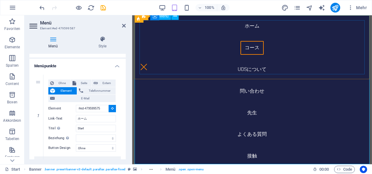
scroll to position [0, 0]
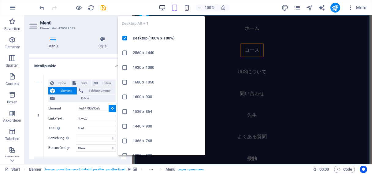
click at [164, 7] on icon "button" at bounding box center [162, 7] width 7 height 7
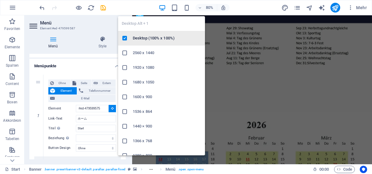
click at [151, 37] on h6 "Desktop (100% x 100%)" at bounding box center [167, 38] width 69 height 7
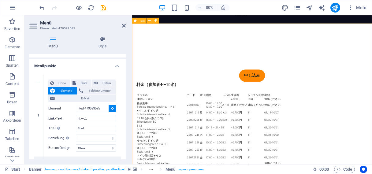
scroll to position [1098, 0]
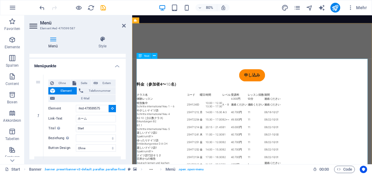
type input "#ed-918435994"
select select
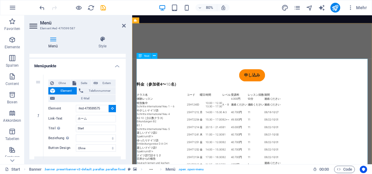
select select
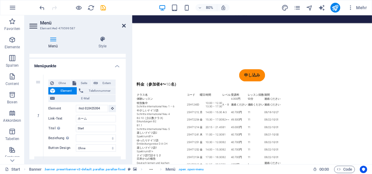
click at [123, 26] on icon at bounding box center [124, 25] width 4 height 5
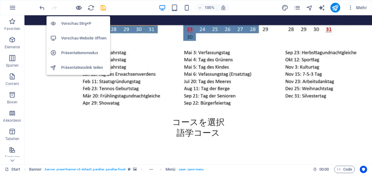
click at [76, 8] on icon "button" at bounding box center [78, 7] width 7 height 7
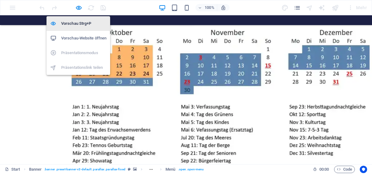
click at [74, 22] on h6 "Vorschau Strg+P" at bounding box center [83, 23] width 45 height 7
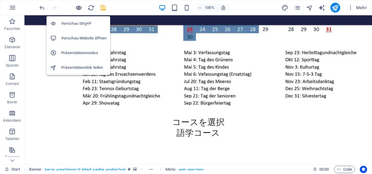
click at [77, 7] on icon "button" at bounding box center [78, 7] width 7 height 7
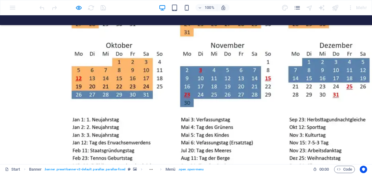
scroll to position [1081, 0]
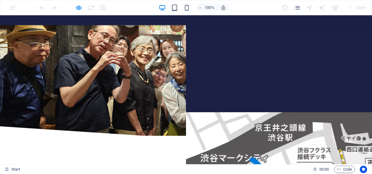
scroll to position [0, 0]
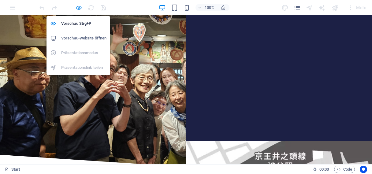
click at [78, 7] on icon "button" at bounding box center [78, 7] width 7 height 7
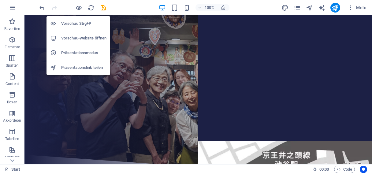
click at [77, 37] on h6 "Vorschau-Website öffnen" at bounding box center [83, 38] width 45 height 7
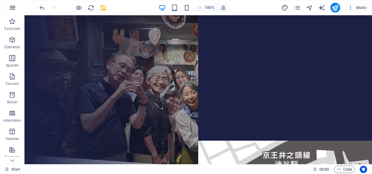
click at [13, 7] on icon "button" at bounding box center [12, 7] width 7 height 7
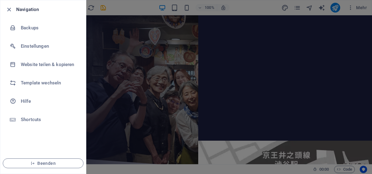
click at [254, 7] on div at bounding box center [186, 87] width 372 height 174
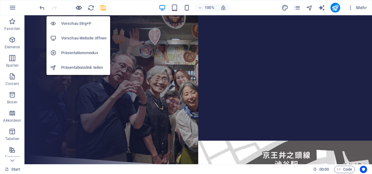
click at [77, 8] on icon "button" at bounding box center [78, 7] width 7 height 7
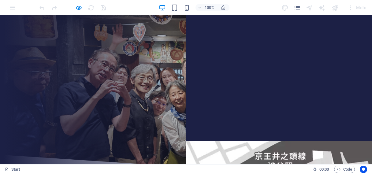
click at [205, 110] on link "カレンダー" at bounding box center [185, 117] width 37 height 15
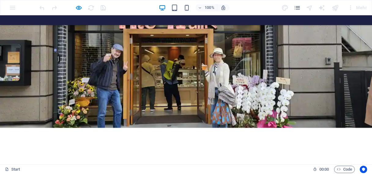
scroll to position [1767, 0]
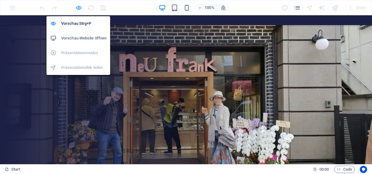
click at [77, 8] on icon "button" at bounding box center [78, 7] width 7 height 7
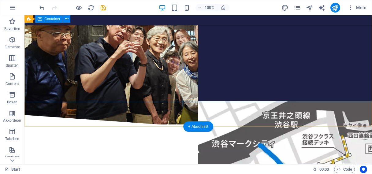
scroll to position [37, 0]
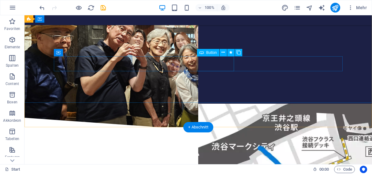
click at [215, 73] on div "カレンダー" at bounding box center [198, 80] width 289 height 15
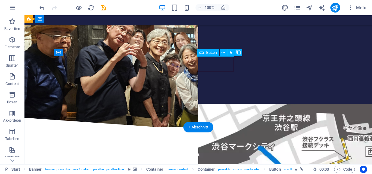
click at [215, 73] on div "カレンダー" at bounding box center [198, 80] width 289 height 15
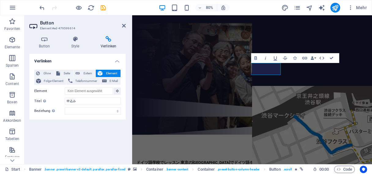
click at [110, 40] on icon at bounding box center [108, 39] width 35 height 6
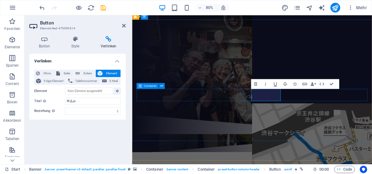
scroll to position [17, 0]
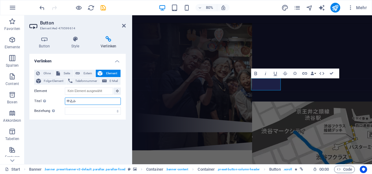
drag, startPoint x: 78, startPoint y: 102, endPoint x: 62, endPoint y: 101, distance: 16.2
click at [65, 101] on input "申込み" at bounding box center [93, 101] width 56 height 7
type input "カレンダー"
click at [78, 116] on div "Ohne Seite Extern Element Folge-Element Telefonnummer E-Mail Seite Start Subpag…" at bounding box center [77, 92] width 96 height 55
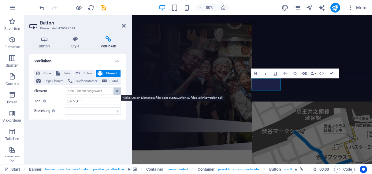
click at [117, 90] on icon at bounding box center [117, 90] width 3 height 3
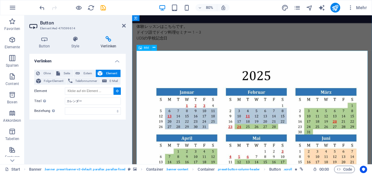
scroll to position [331, 0]
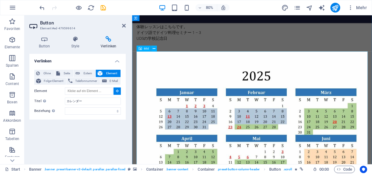
type input "#ed-new-976"
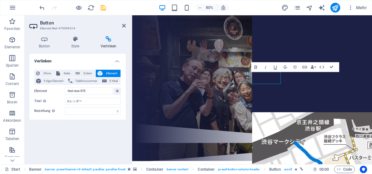
scroll to position [11, 0]
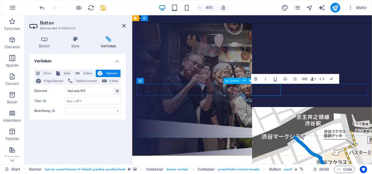
click at [258, 96] on div "コース" at bounding box center [282, 87] width 289 height 15
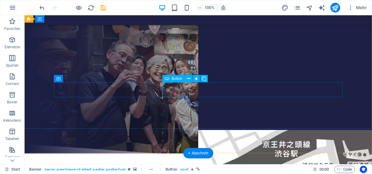
click at [173, 90] on div "コース" at bounding box center [198, 87] width 289 height 15
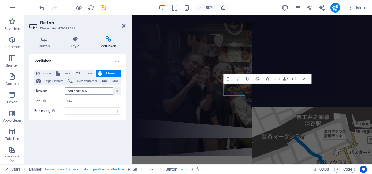
scroll to position [969, 0]
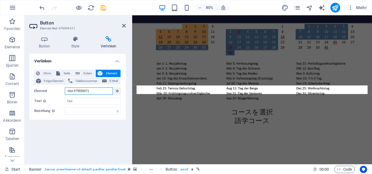
drag, startPoint x: 93, startPoint y: 91, endPoint x: 65, endPoint y: 91, distance: 27.2
click at [65, 91] on input "#ed-479599071" at bounding box center [89, 90] width 48 height 7
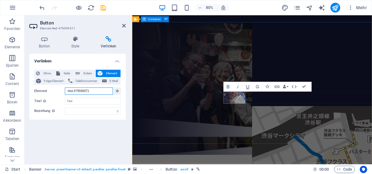
scroll to position [1, 0]
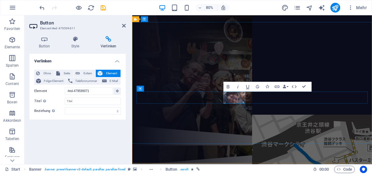
click at [268, 105] on link "コース" at bounding box center [282, 97] width 28 height 15
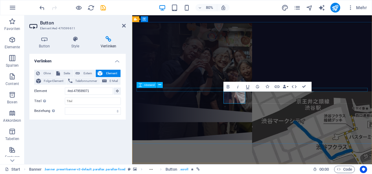
scroll to position [1, 0]
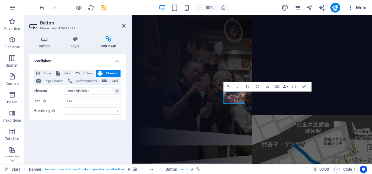
click at [358, 7] on span "Mehr" at bounding box center [357, 8] width 19 height 6
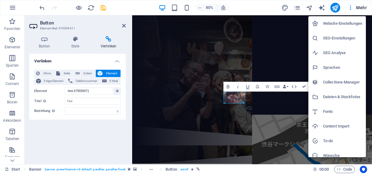
click at [339, 23] on h6 "Website-Einstellungen" at bounding box center [342, 23] width 39 height 7
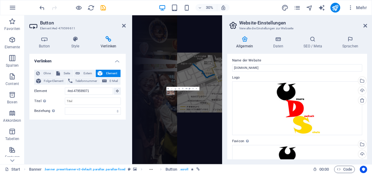
scroll to position [0, 0]
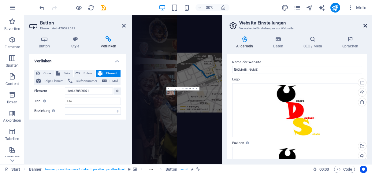
click at [366, 24] on icon at bounding box center [365, 25] width 4 height 5
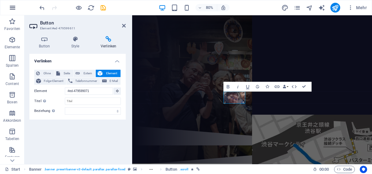
click at [13, 7] on icon "button" at bounding box center [12, 7] width 7 height 7
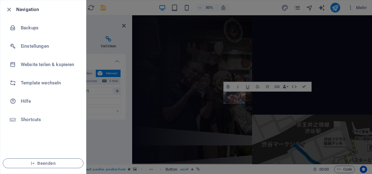
click at [172, 79] on div at bounding box center [186, 87] width 372 height 174
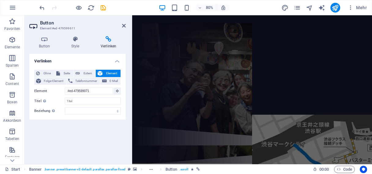
scroll to position [1, 0]
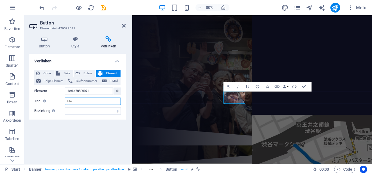
click at [75, 100] on input "Titel Zusätzliche Linkbeschreibung, sollte nicht mit dem Linktext identisch sei…" at bounding box center [93, 101] width 56 height 7
type input "コース"
click at [61, 133] on div "Verlinken Ohne Seite Extern Element Folge-Element Telefonnummer E-Mail Seite St…" at bounding box center [77, 107] width 96 height 106
click at [123, 25] on icon at bounding box center [124, 25] width 4 height 5
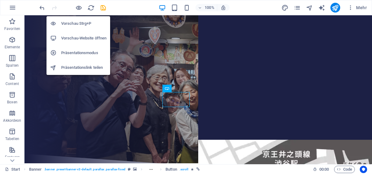
click at [82, 36] on h6 "Vorschau-Website öffnen" at bounding box center [83, 38] width 45 height 7
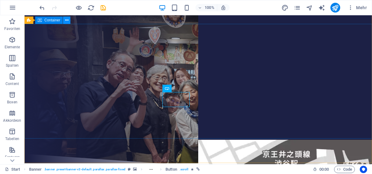
click at [67, 20] on icon at bounding box center [66, 20] width 3 height 6
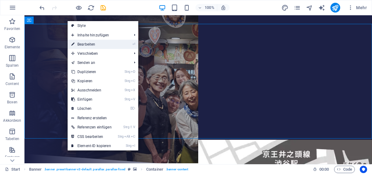
click at [93, 44] on link "⏎ Bearbeiten" at bounding box center [92, 44] width 48 height 9
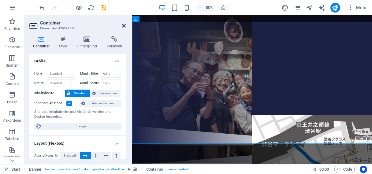
click at [124, 24] on icon at bounding box center [124, 25] width 4 height 5
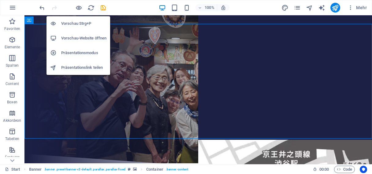
click at [75, 24] on h6 "Vorschau Strg+P" at bounding box center [83, 23] width 45 height 7
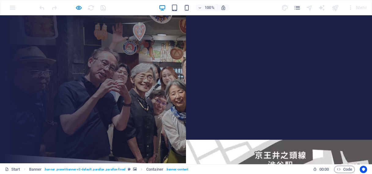
click at [172, 100] on link "コース" at bounding box center [186, 97] width 28 height 15
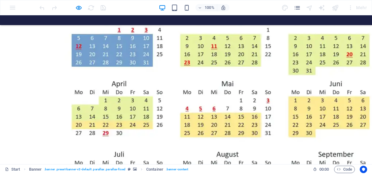
scroll to position [1012, 0]
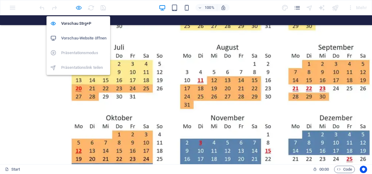
click at [78, 8] on icon "button" at bounding box center [78, 7] width 7 height 7
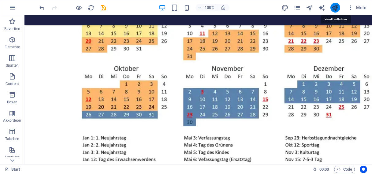
click at [335, 8] on icon "publish" at bounding box center [335, 7] width 7 height 7
checkbox input "false"
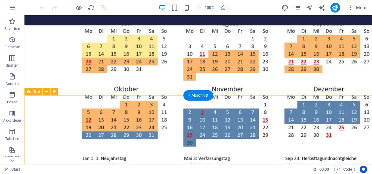
scroll to position [992, 0]
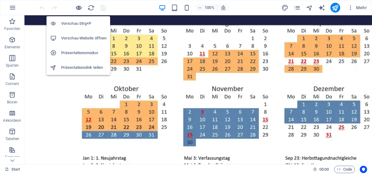
click at [79, 8] on icon "button" at bounding box center [78, 7] width 7 height 7
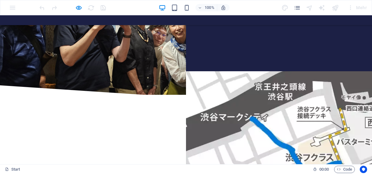
scroll to position [0, 0]
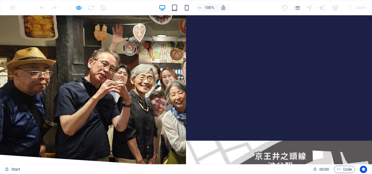
click at [172, 99] on link "コース" at bounding box center [186, 98] width 28 height 15
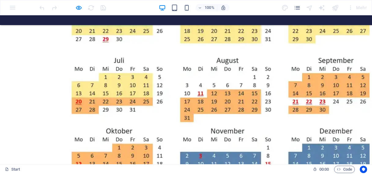
scroll to position [1012, 0]
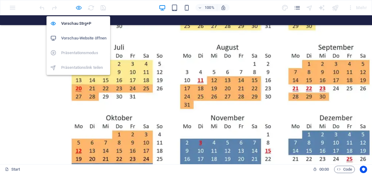
click at [78, 8] on icon "button" at bounding box center [78, 7] width 7 height 7
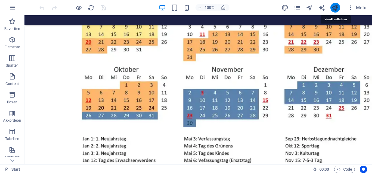
click at [336, 7] on icon "publish" at bounding box center [335, 7] width 7 height 7
